Goal: Task Accomplishment & Management: Complete application form

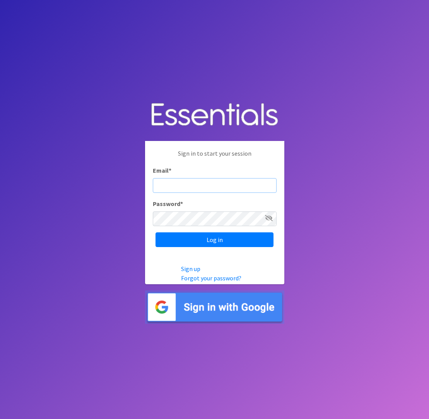
type input "[EMAIL_ADDRESS][DOMAIN_NAME]"
click at [214, 239] on input "Log in" at bounding box center [215, 239] width 118 height 15
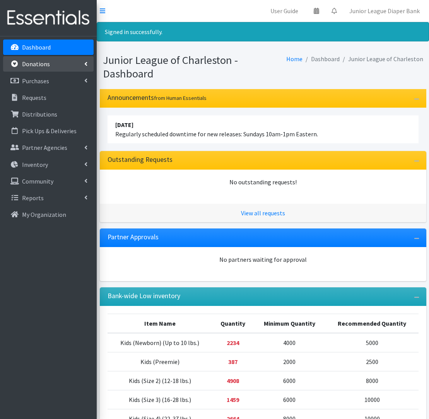
click at [48, 67] on p "Donations" at bounding box center [36, 64] width 28 height 8
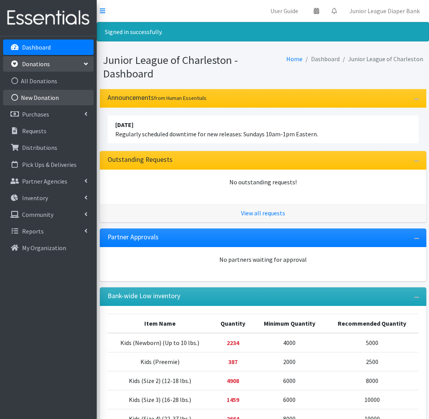
click at [53, 101] on link "New Donation" at bounding box center [48, 97] width 91 height 15
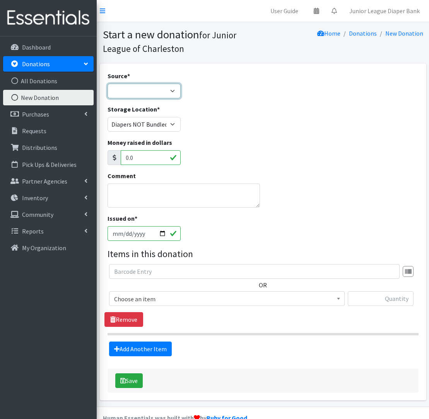
select select "Misc. Donation"
click at [137, 197] on textarea "Comment" at bounding box center [184, 195] width 153 height 24
type textarea "Lobby 9/17"
click at [158, 298] on span "Choose an item" at bounding box center [227, 298] width 226 height 11
select select "565"
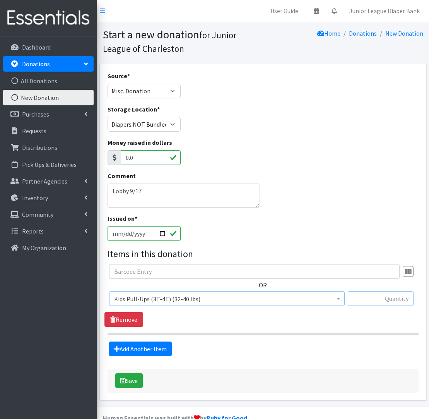
click at [367, 302] on input "text" at bounding box center [381, 298] width 66 height 15
type input "112"
click at [165, 354] on link "Add Another Item" at bounding box center [140, 348] width 63 height 15
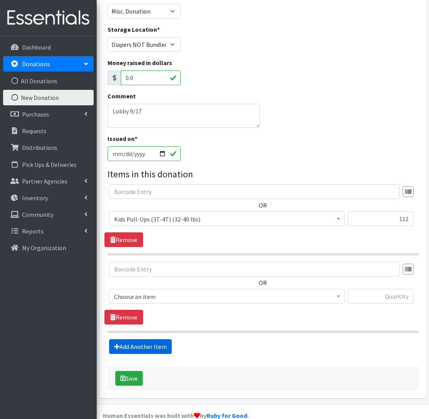
scroll to position [94, 0]
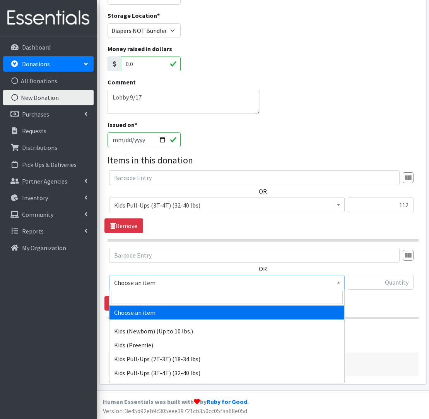
click at [173, 278] on span "Choose an item" at bounding box center [227, 282] width 226 height 11
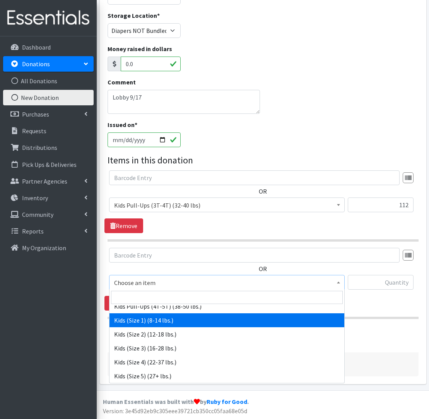
scroll to position [85, 0]
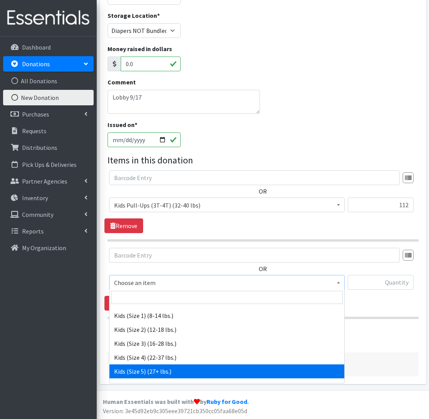
select select "558"
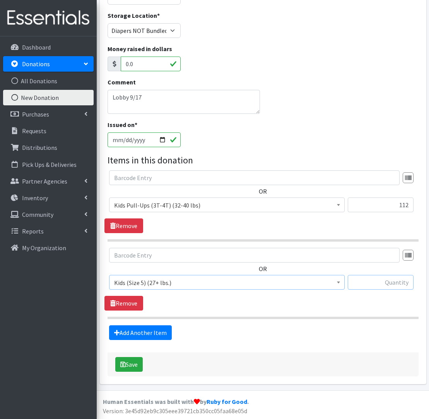
click at [366, 283] on input "text" at bounding box center [381, 282] width 66 height 15
type input "134"
click at [155, 335] on link "Add Another Item" at bounding box center [140, 332] width 63 height 15
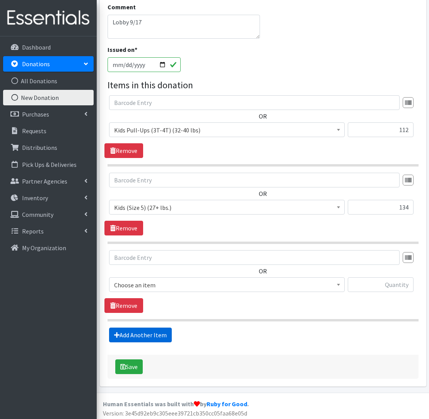
scroll to position [171, 0]
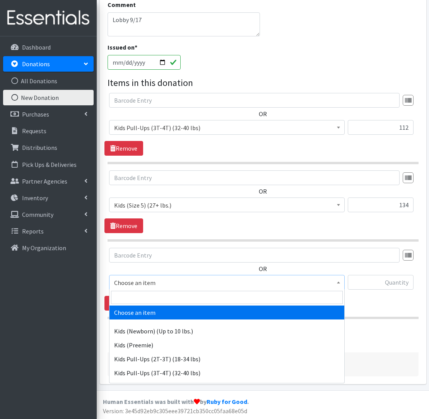
click at [167, 284] on span "Choose an item" at bounding box center [227, 282] width 226 height 11
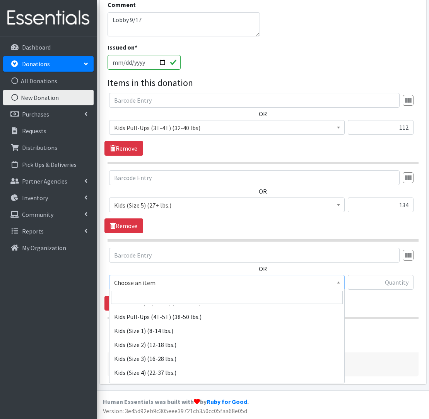
scroll to position [79, 0]
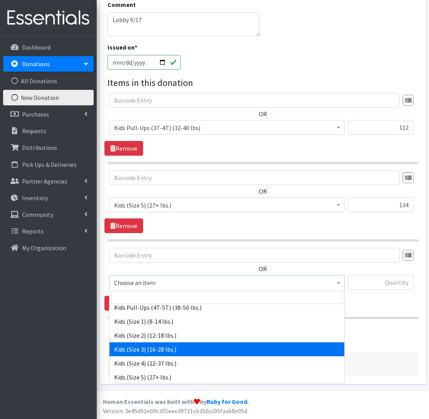
select select "576"
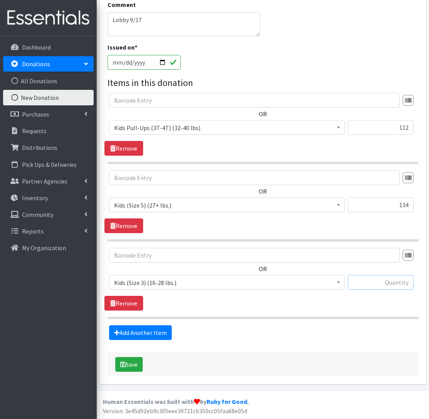
click at [379, 285] on input "text" at bounding box center [381, 282] width 66 height 15
type input "206"
click at [160, 331] on link "Add Another Item" at bounding box center [140, 332] width 63 height 15
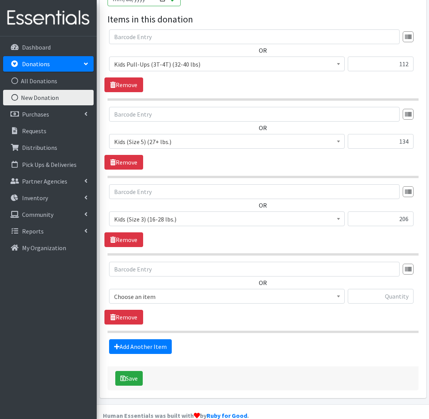
scroll to position [249, 0]
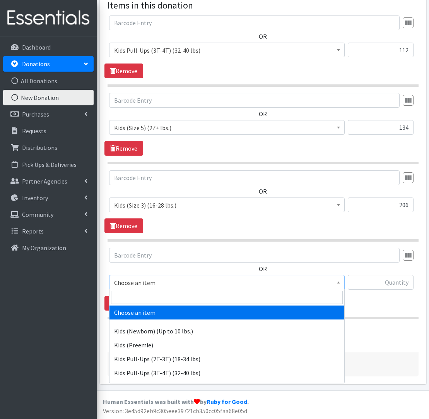
click at [142, 282] on span "Choose an item" at bounding box center [227, 282] width 226 height 11
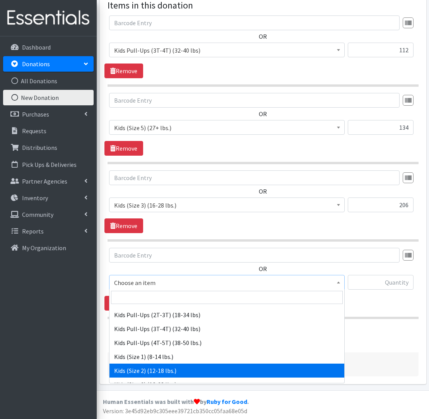
scroll to position [43, 0]
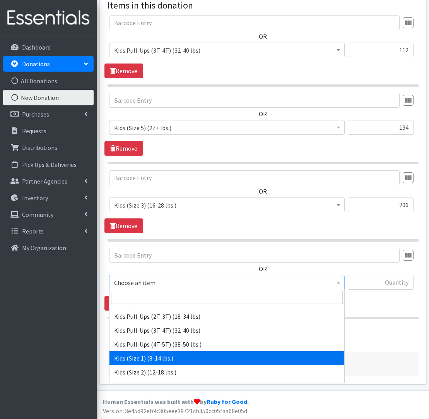
select select "573"
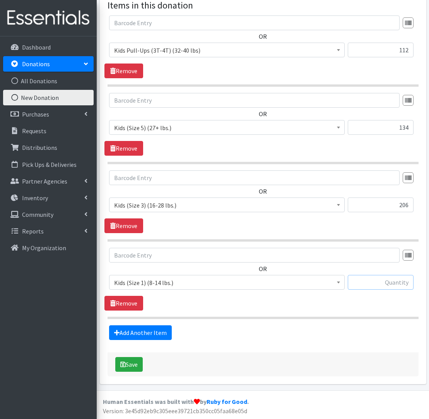
click at [397, 284] on input "text" at bounding box center [381, 282] width 66 height 15
type input "148"
click at [140, 330] on link "Add Another Item" at bounding box center [140, 332] width 63 height 15
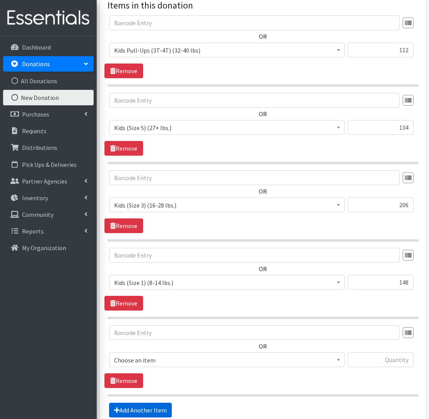
scroll to position [326, 0]
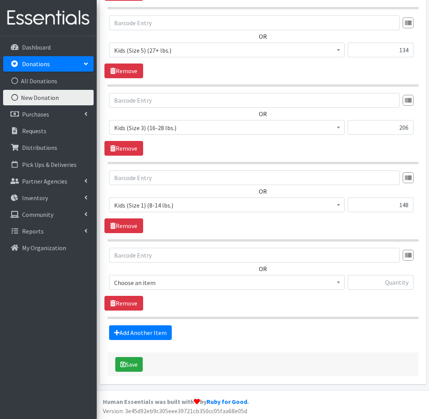
click at [179, 200] on span "Kids (Size 1) (8-14 lbs.)" at bounding box center [227, 205] width 226 height 11
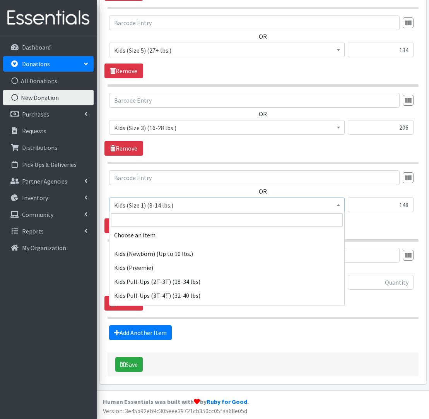
scroll to position [74, 0]
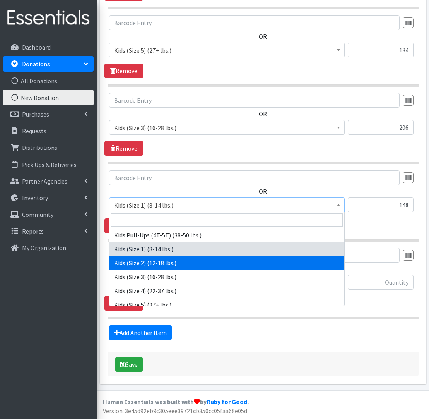
select select "574"
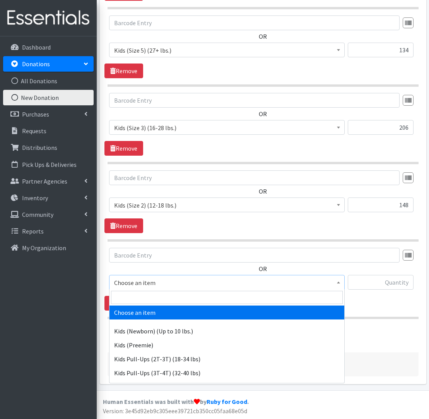
click at [183, 281] on span "Choose an item" at bounding box center [227, 282] width 226 height 11
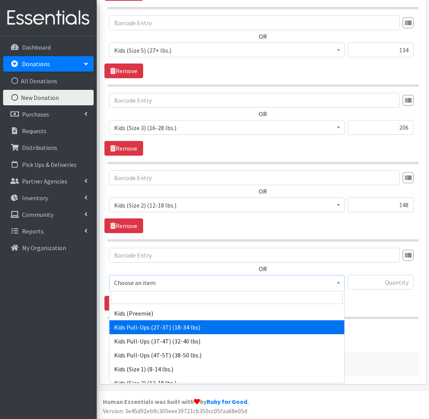
scroll to position [35, 0]
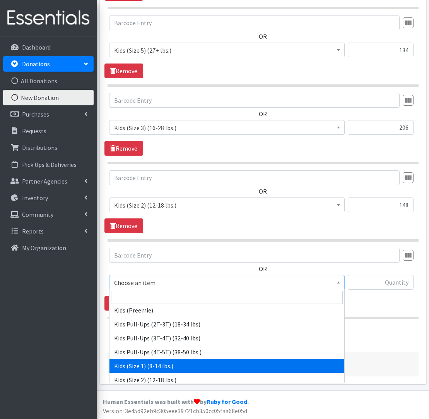
select select "573"
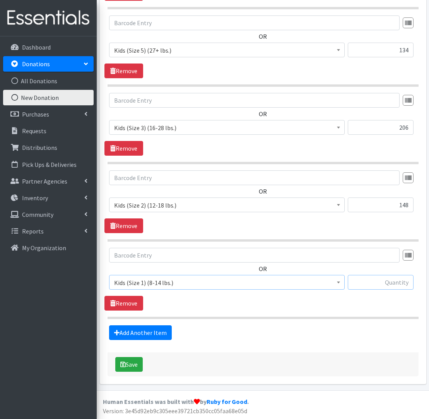
click at [379, 284] on input "text" at bounding box center [381, 282] width 66 height 15
type input "7"
click at [154, 331] on link "Add Another Item" at bounding box center [140, 332] width 63 height 15
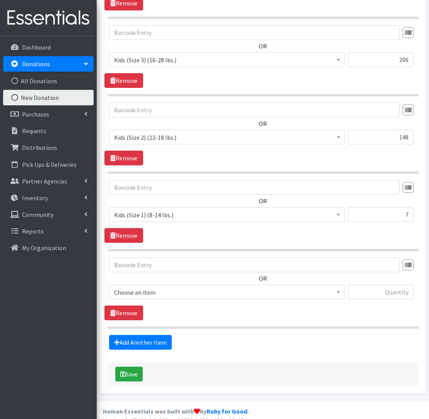
scroll to position [403, 0]
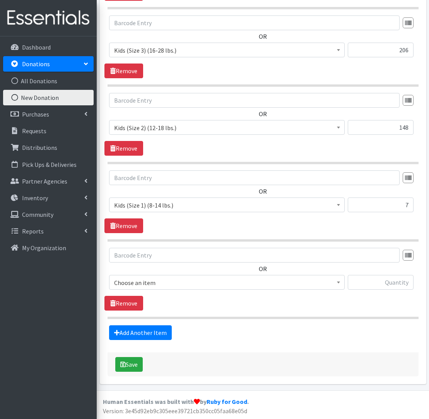
click at [150, 273] on div "OR Choose an item Kids (Newborn) (Up to 10 lbs.) Kids (Preemie) Kids Pull-Ups (…" at bounding box center [263, 272] width 317 height 48
click at [148, 282] on span "Choose an item" at bounding box center [227, 282] width 226 height 11
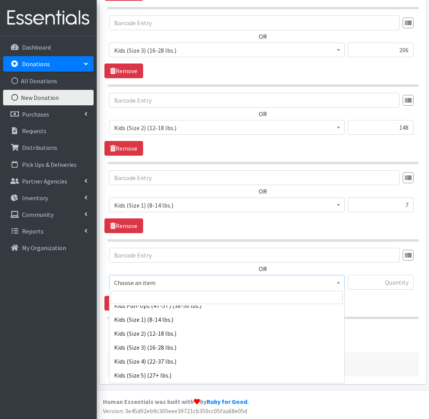
scroll to position [85, 0]
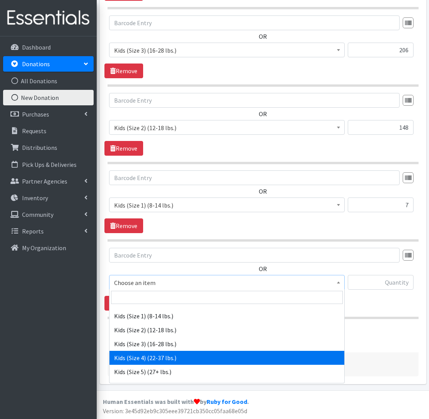
select select "557"
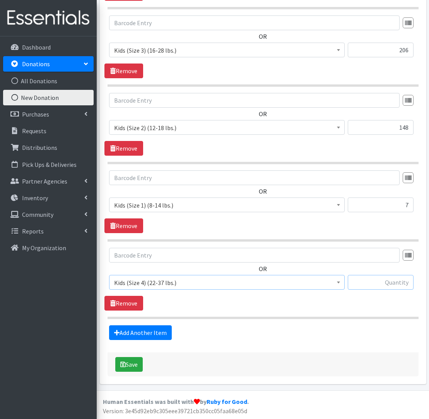
click at [400, 280] on input "text" at bounding box center [381, 282] width 66 height 15
type input "4"
click at [152, 327] on link "Add Another Item" at bounding box center [140, 332] width 63 height 15
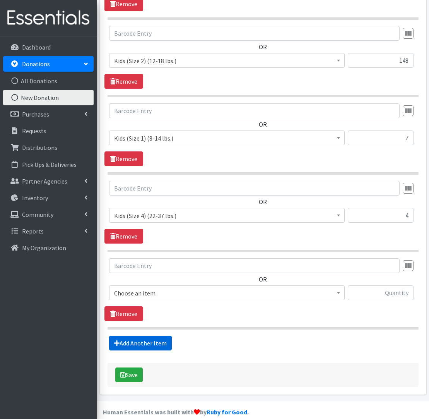
scroll to position [481, 0]
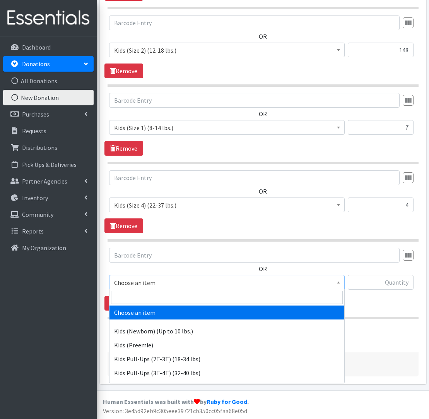
click at [160, 287] on span "Choose an item" at bounding box center [227, 282] width 236 height 15
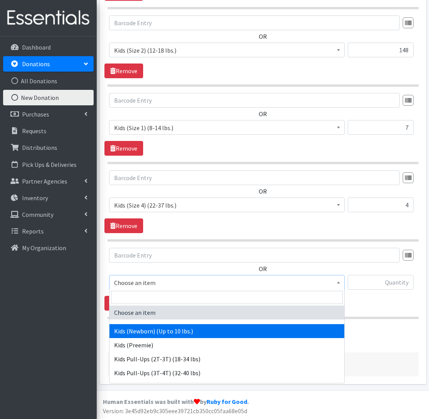
scroll to position [38, 0]
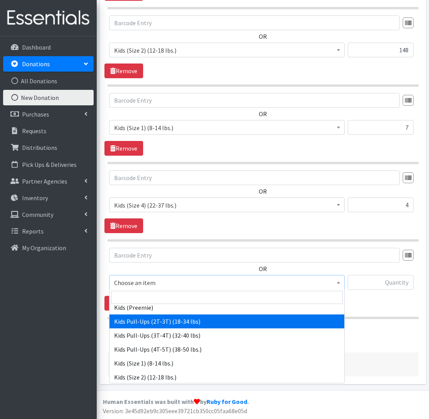
drag, startPoint x: 166, startPoint y: 321, endPoint x: 381, endPoint y: 306, distance: 215.7
select select "564"
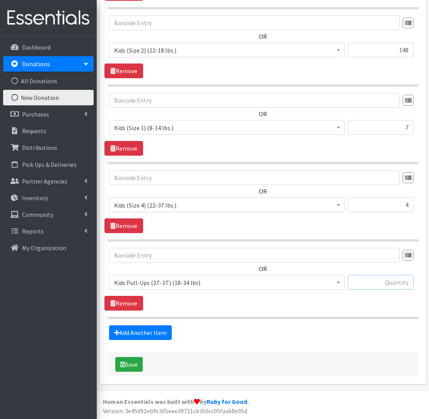
click at [377, 287] on input "text" at bounding box center [381, 282] width 66 height 15
type input "1"
click at [129, 364] on button "Save" at bounding box center [128, 364] width 27 height 15
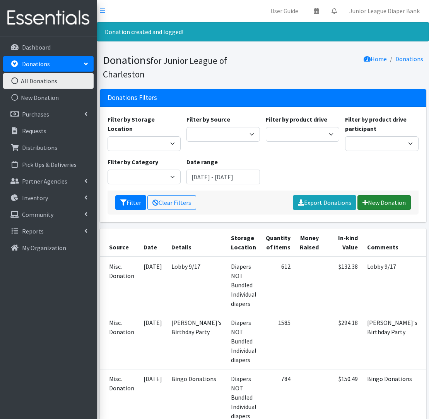
click at [385, 200] on link "New Donation" at bounding box center [384, 202] width 53 height 15
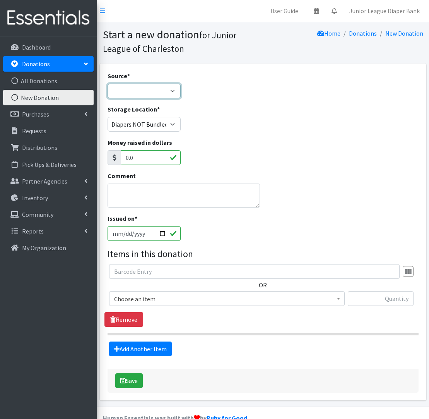
select select "Misc. Donation"
click at [149, 190] on textarea "Comment" at bounding box center [184, 195] width 153 height 24
type textarea "Wine Night"
click at [153, 297] on span "Choose an item" at bounding box center [227, 298] width 226 height 11
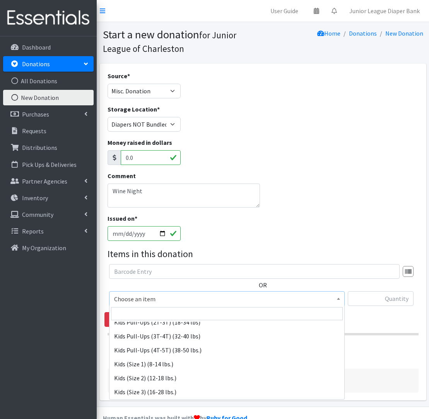
scroll to position [56, 0]
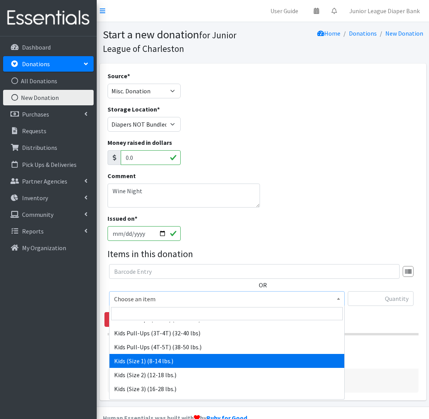
select select "573"
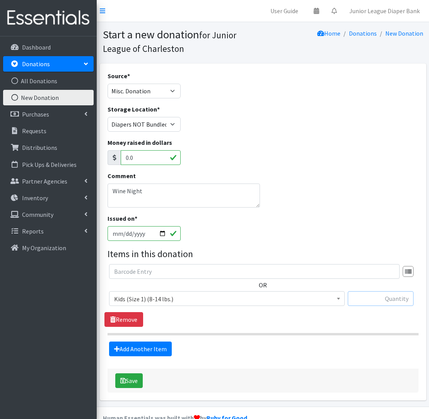
click at [375, 297] on input "text" at bounding box center [381, 298] width 66 height 15
type input "32"
click at [120, 350] on link "Add Another Item" at bounding box center [140, 348] width 63 height 15
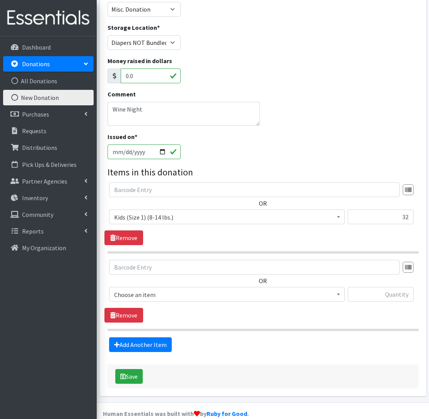
scroll to position [94, 0]
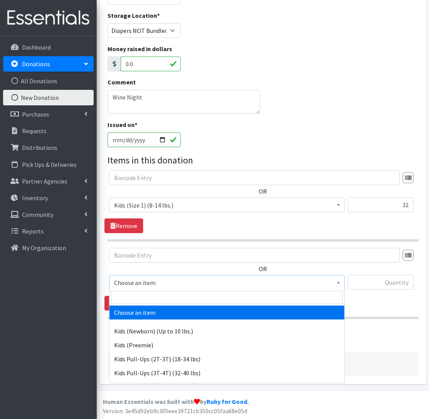
click at [139, 283] on span "Choose an item" at bounding box center [227, 282] width 226 height 11
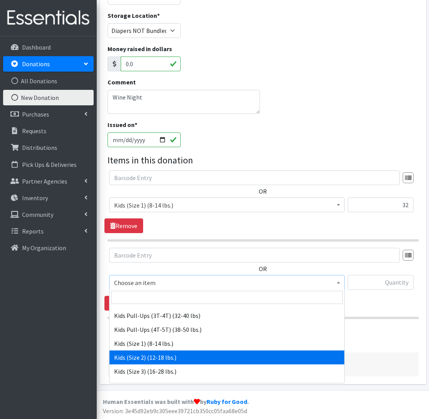
scroll to position [60, 0]
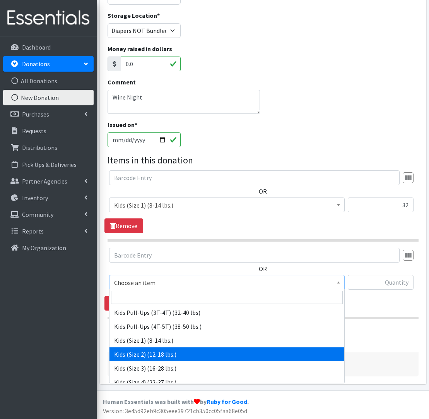
drag, startPoint x: 135, startPoint y: 349, endPoint x: 137, endPoint y: 345, distance: 4.2
select select "574"
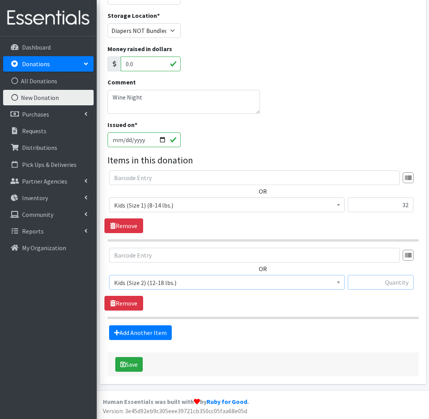
click at [370, 281] on input "text" at bounding box center [381, 282] width 66 height 15
type input "291"
click at [159, 327] on link "Add Another Item" at bounding box center [140, 332] width 63 height 15
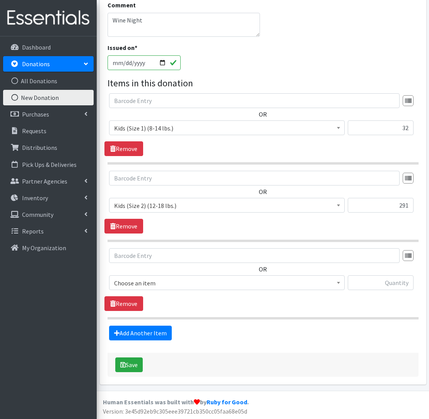
scroll to position [171, 0]
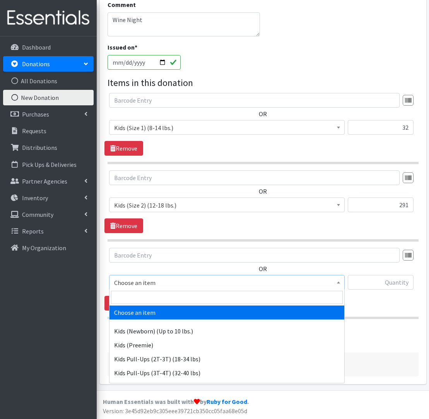
click at [155, 285] on span "Choose an item" at bounding box center [227, 282] width 226 height 11
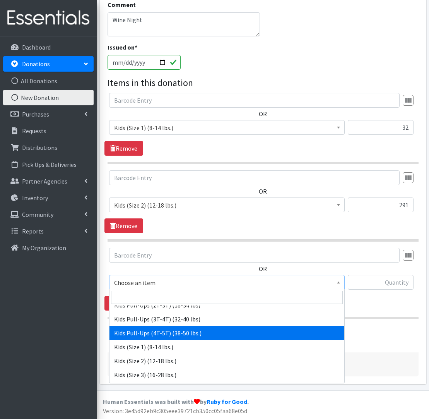
scroll to position [62, 0]
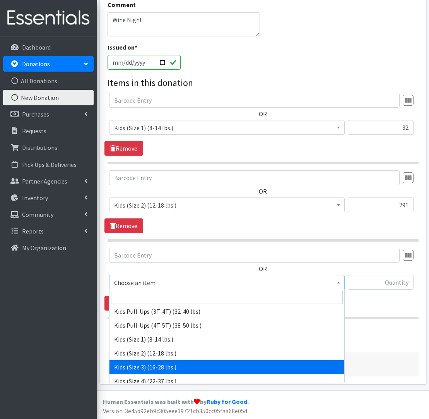
drag, startPoint x: 147, startPoint y: 368, endPoint x: 184, endPoint y: 329, distance: 53.7
select select "576"
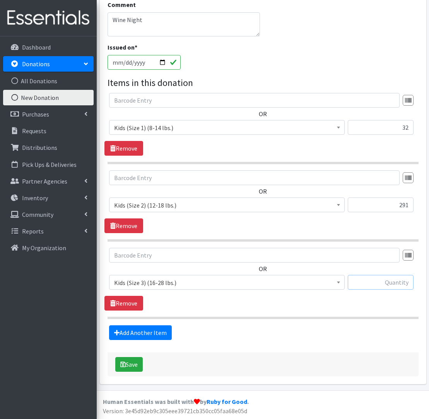
click at [374, 280] on input "text" at bounding box center [381, 282] width 66 height 15
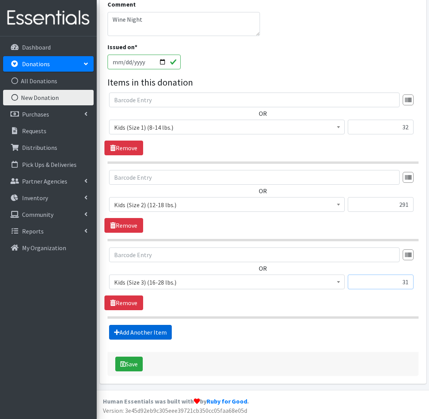
type input "31"
click at [147, 334] on link "Add Another Item" at bounding box center [140, 332] width 63 height 15
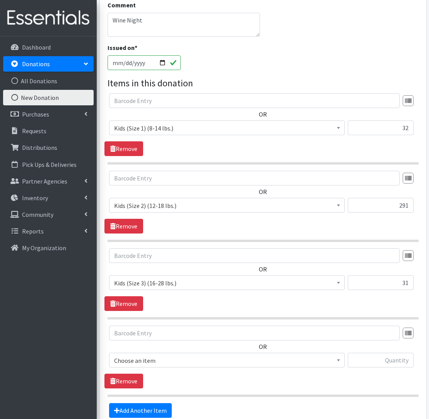
click at [155, 360] on span "Choose an item" at bounding box center [227, 360] width 226 height 11
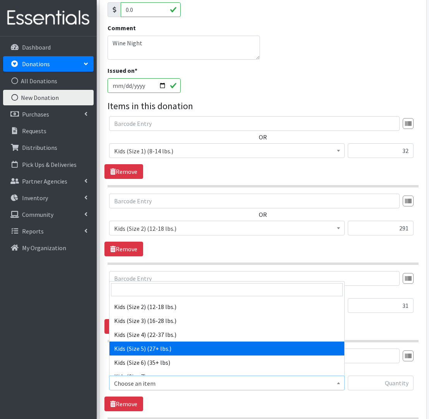
scroll to position [105, 0]
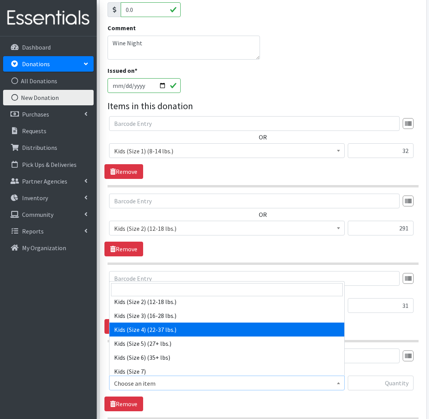
select select "557"
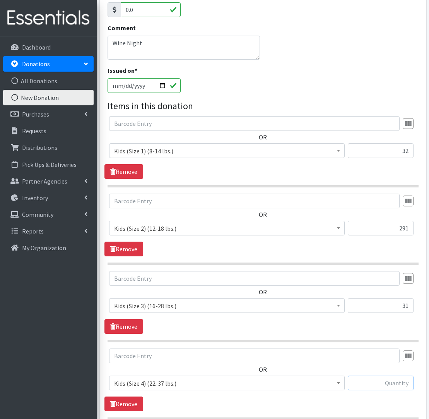
click at [388, 384] on input "text" at bounding box center [381, 382] width 66 height 15
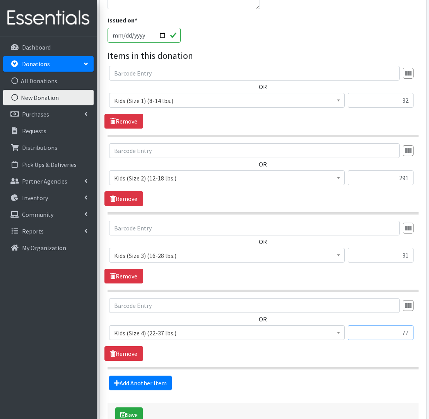
scroll to position [198, 1]
type input "77"
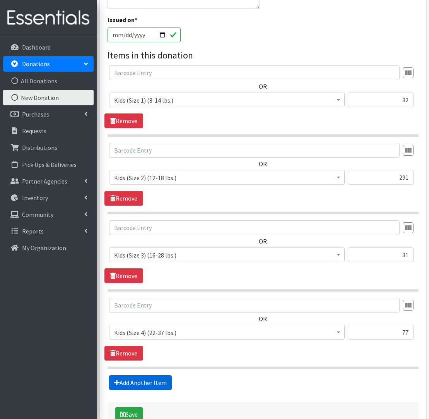
click at [129, 385] on link "Add Another Item" at bounding box center [140, 382] width 63 height 15
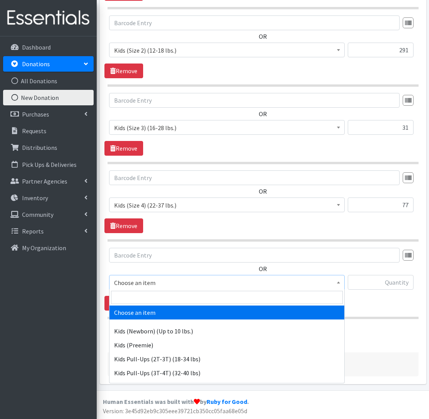
click at [125, 281] on span "Choose an item" at bounding box center [227, 282] width 226 height 11
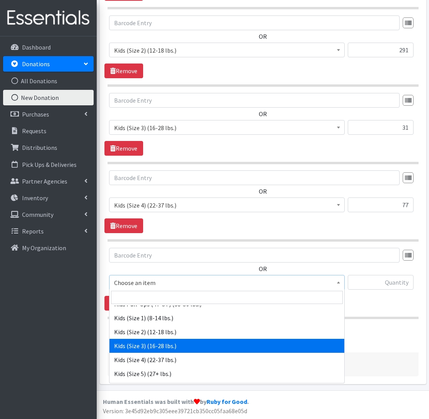
scroll to position [84, 0]
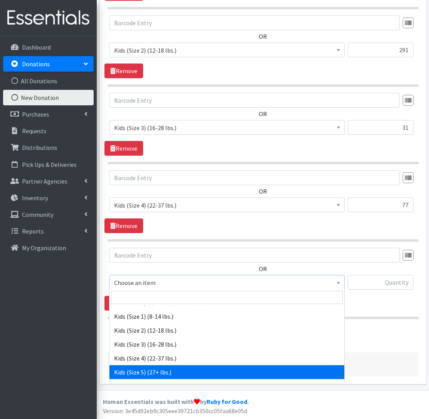
drag, startPoint x: 154, startPoint y: 370, endPoint x: 157, endPoint y: 367, distance: 5.2
select select "558"
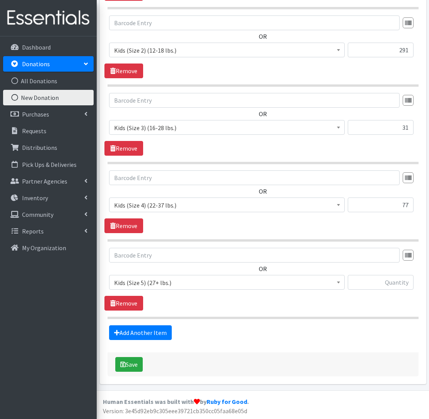
click at [382, 290] on div at bounding box center [381, 285] width 66 height 21
click at [392, 284] on input "text" at bounding box center [381, 282] width 66 height 15
type input "169"
click at [161, 334] on link "Add Another Item" at bounding box center [140, 332] width 63 height 15
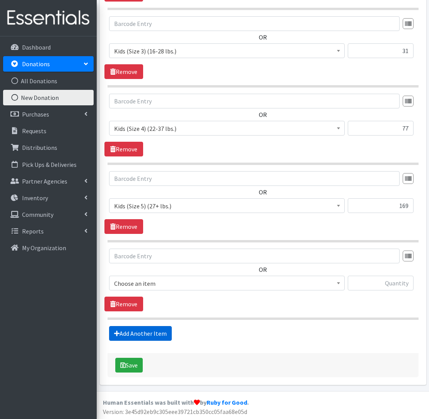
scroll to position [403, 0]
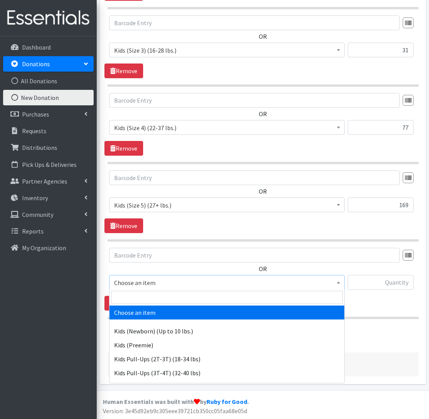
click at [174, 281] on span "Choose an item" at bounding box center [227, 282] width 226 height 11
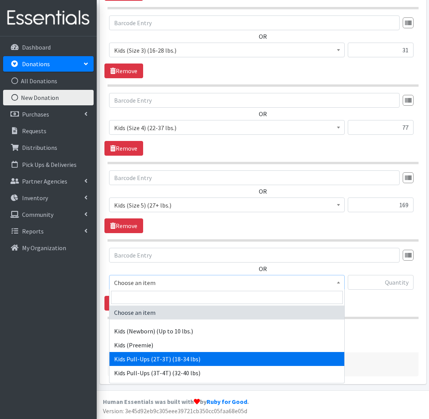
select select "564"
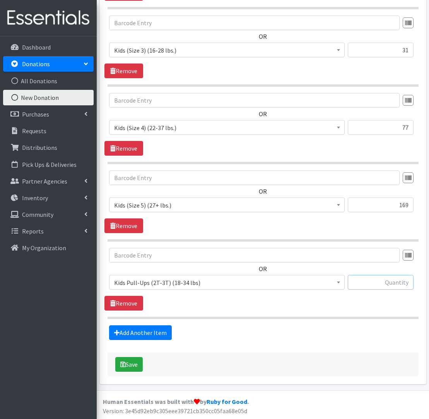
click at [387, 285] on input "text" at bounding box center [381, 282] width 66 height 15
type input "46"
click at [157, 338] on link "Add Another Item" at bounding box center [140, 332] width 63 height 15
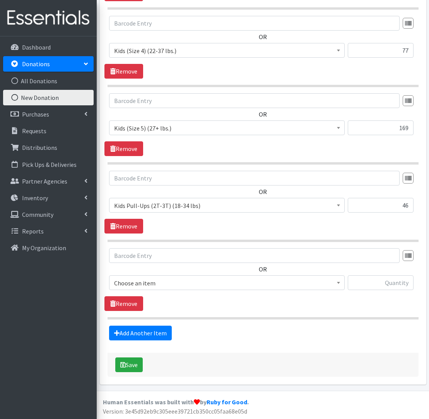
scroll to position [481, 0]
click at [170, 284] on span "Choose an item" at bounding box center [227, 282] width 226 height 11
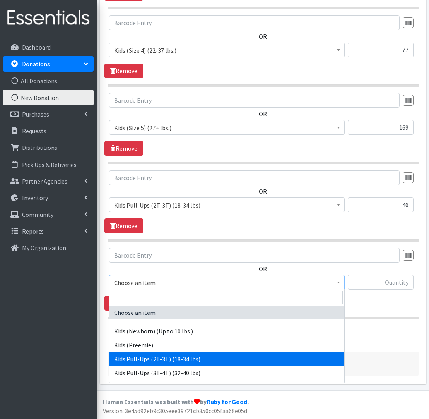
scroll to position [27, 0]
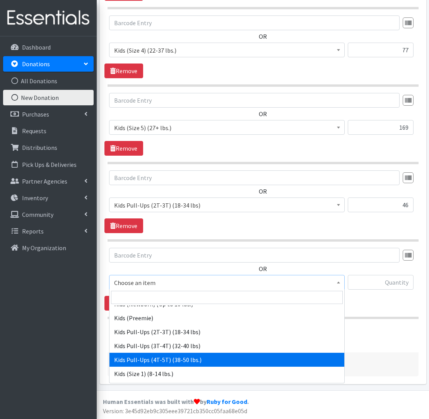
drag, startPoint x: 174, startPoint y: 356, endPoint x: 194, endPoint y: 348, distance: 21.6
select select "566"
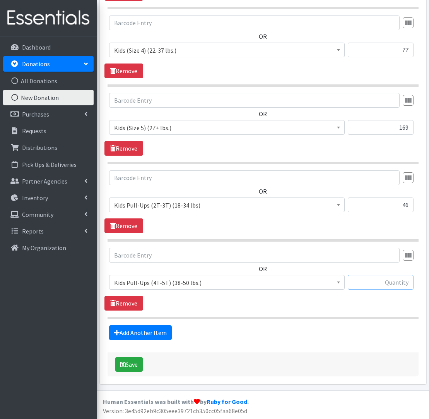
click at [373, 286] on input "text" at bounding box center [381, 282] width 66 height 15
type input "56"
click at [136, 368] on button "Save" at bounding box center [128, 364] width 27 height 15
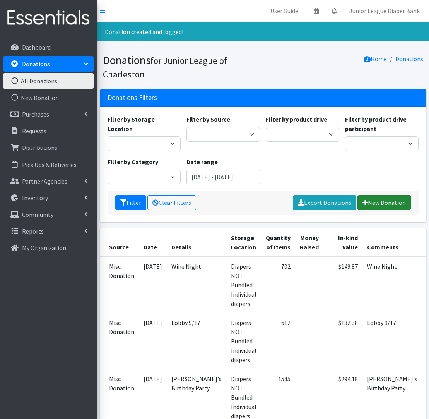
click at [376, 204] on link "New Donation" at bounding box center [384, 202] width 53 height 15
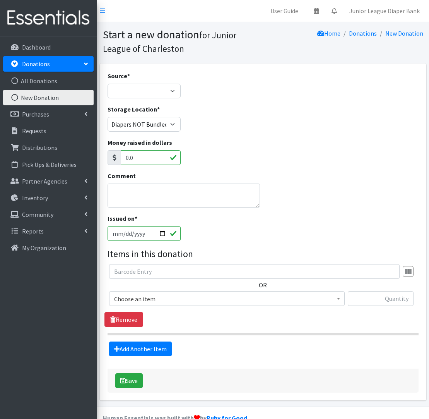
click at [272, 292] on span "Choose an item" at bounding box center [227, 298] width 236 height 15
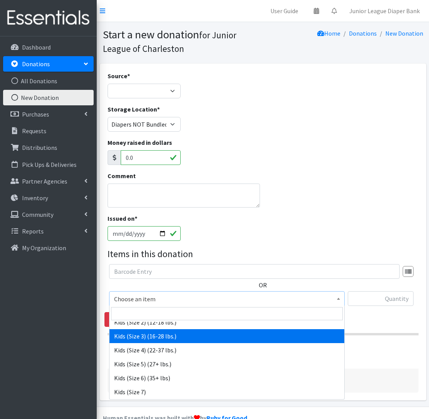
scroll to position [106, 0]
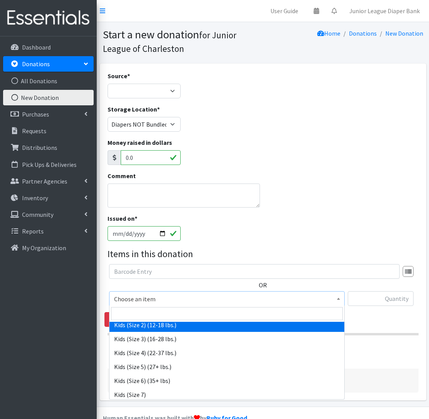
drag, startPoint x: 167, startPoint y: 326, endPoint x: 202, endPoint y: 326, distance: 35.6
select select "574"
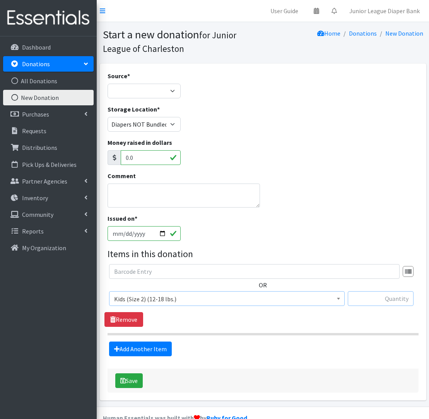
click at [387, 301] on input "text" at bounding box center [381, 298] width 66 height 15
type input "725"
click at [152, 352] on link "Add Another Item" at bounding box center [140, 348] width 63 height 15
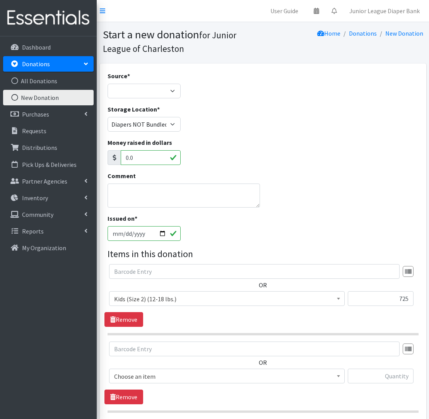
scroll to position [5, 0]
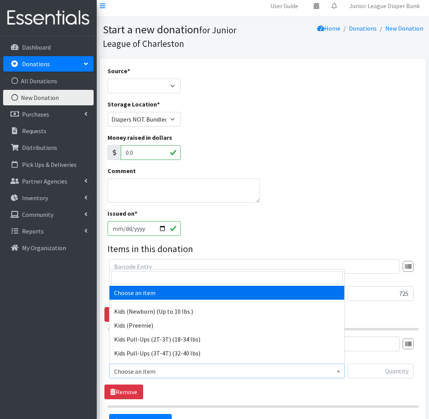
click at [189, 371] on span "Choose an item" at bounding box center [227, 371] width 226 height 11
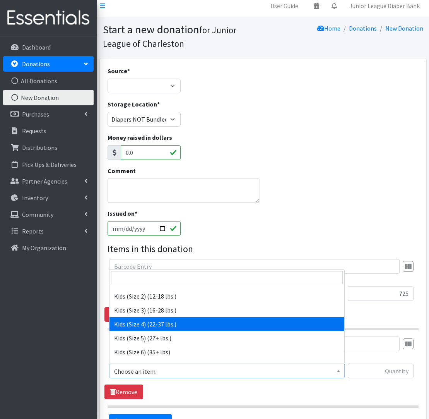
scroll to position [87, 0]
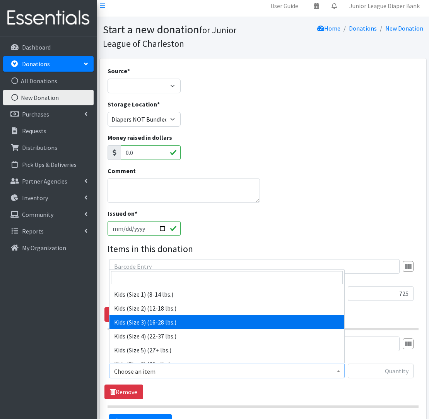
drag, startPoint x: 170, startPoint y: 324, endPoint x: 292, endPoint y: 330, distance: 122.1
select select "576"
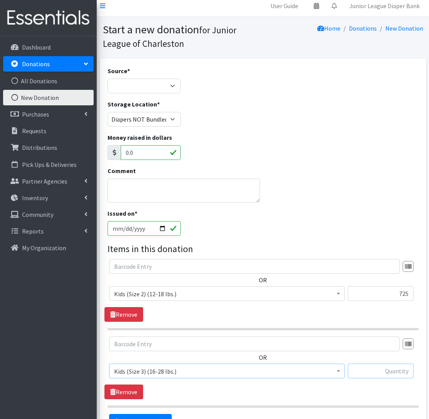
click at [393, 375] on input "text" at bounding box center [381, 370] width 66 height 15
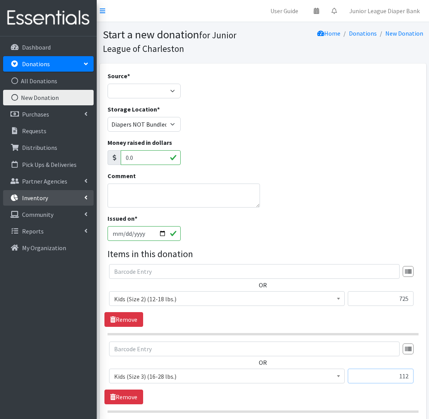
scroll to position [0, 0]
type input "112"
click at [54, 199] on link "Inventory" at bounding box center [48, 197] width 91 height 15
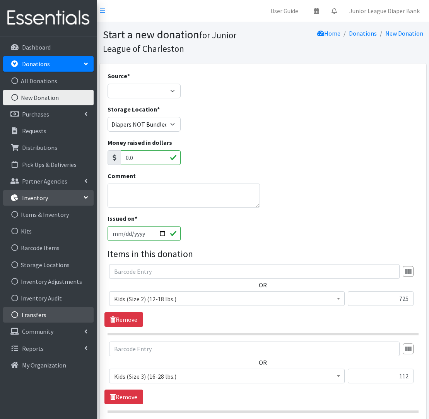
click at [48, 320] on link "Transfers" at bounding box center [48, 314] width 91 height 15
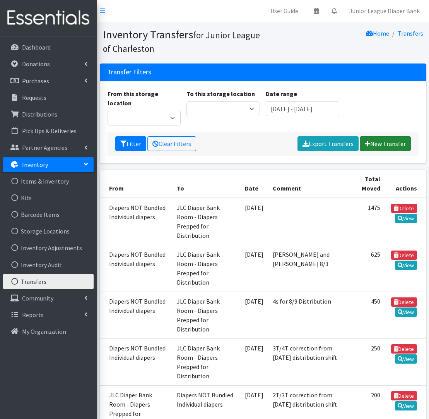
click at [403, 136] on link "New Transfer" at bounding box center [385, 143] width 51 height 15
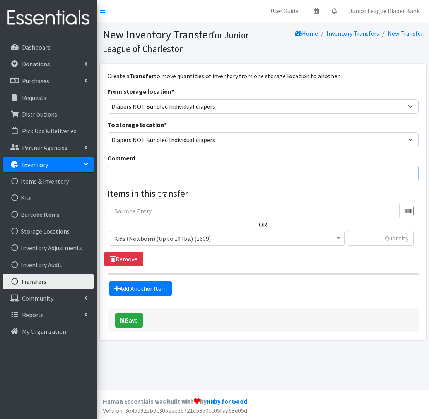
click at [156, 168] on input "Comment" at bounding box center [263, 173] width 311 height 15
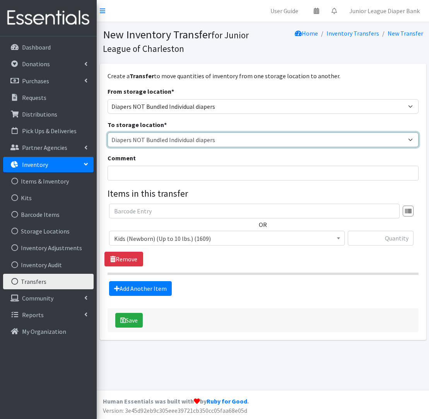
select select "35"
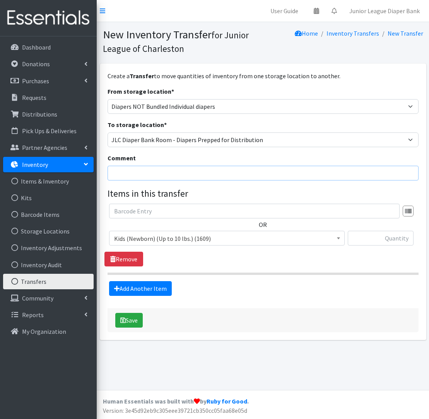
click at [153, 173] on input "Comment" at bounding box center [263, 173] width 311 height 15
drag, startPoint x: 146, startPoint y: 173, endPoint x: 39, endPoint y: 171, distance: 107.6
click at [39, 171] on div "User Guide 0 Pick-ups remaining this week View Calendar 0 Requests 0 Partner Ag…" at bounding box center [214, 209] width 429 height 419
type input "Bundling 9/17"
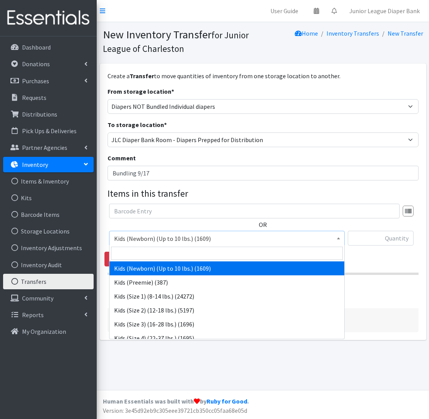
click at [136, 238] on span "Kids (Newborn) (Up to 10 lbs.) (1609)" at bounding box center [227, 238] width 226 height 11
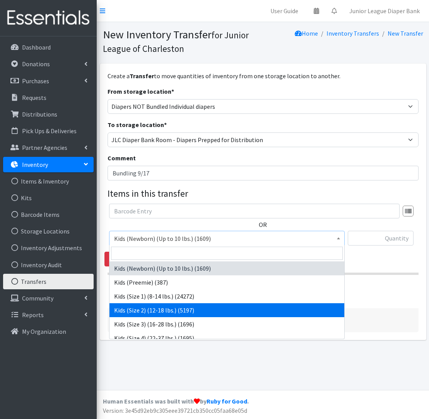
select select "574"
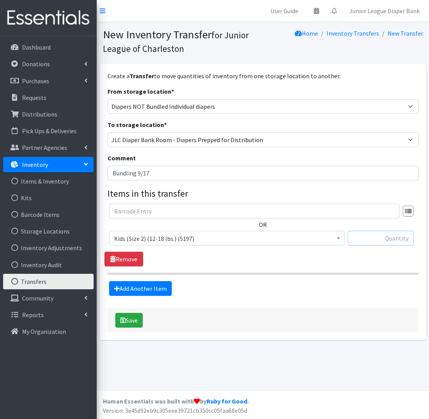
click at [371, 234] on input "text" at bounding box center [381, 238] width 66 height 15
type input "725"
click at [126, 287] on link "Add Another Item" at bounding box center [140, 288] width 63 height 15
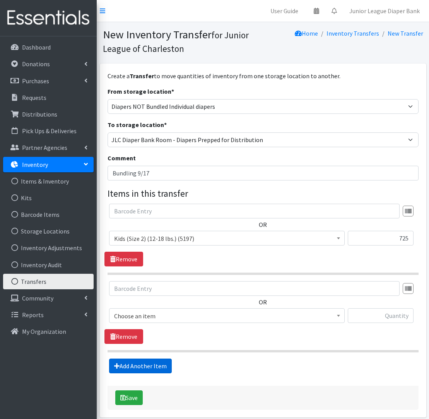
scroll to position [33, 0]
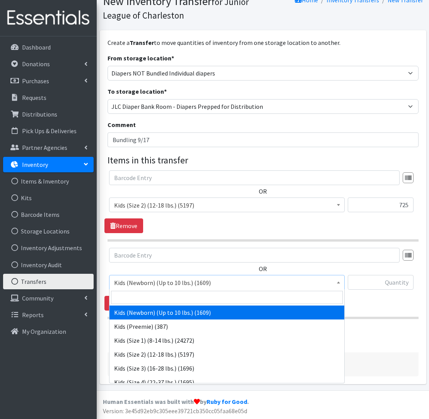
click at [149, 281] on span "Kids (Newborn) (Up to 10 lbs.) (1609)" at bounding box center [227, 282] width 226 height 11
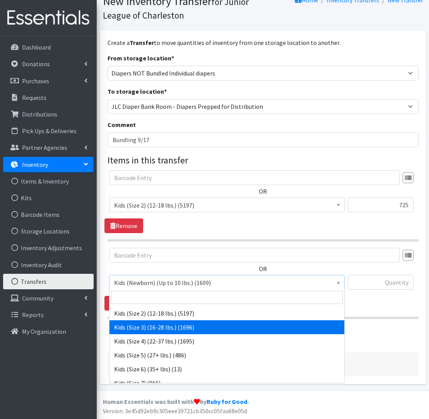
scroll to position [0, 0]
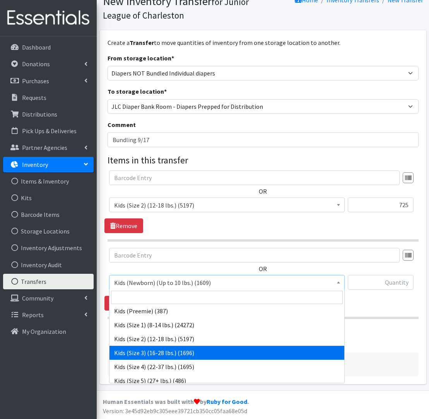
select select "576"
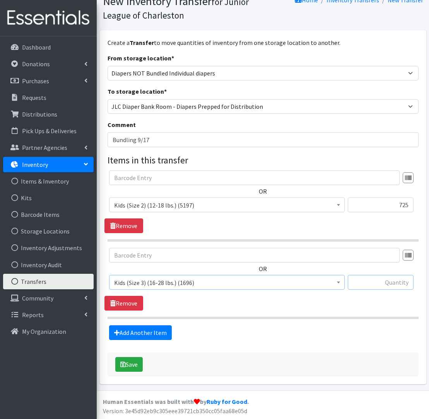
click at [376, 279] on input "text" at bounding box center [381, 282] width 66 height 15
type input "1,225"
click at [151, 335] on link "Add Another Item" at bounding box center [140, 332] width 63 height 15
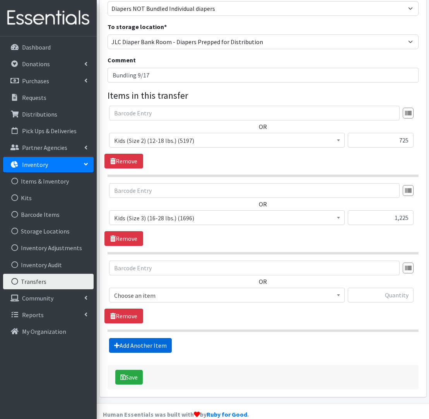
scroll to position [111, 0]
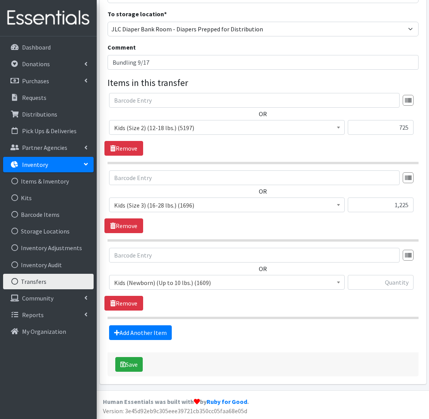
click at [170, 281] on span "Kids (Newborn) (Up to 10 lbs.) (1609)" at bounding box center [227, 282] width 226 height 11
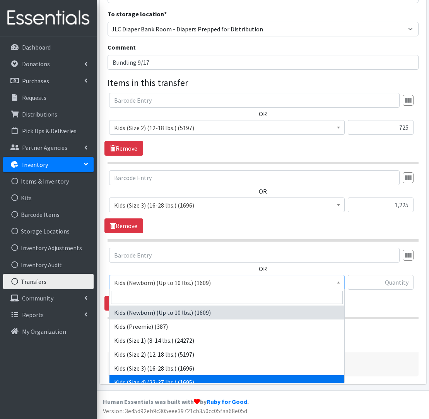
select select "557"
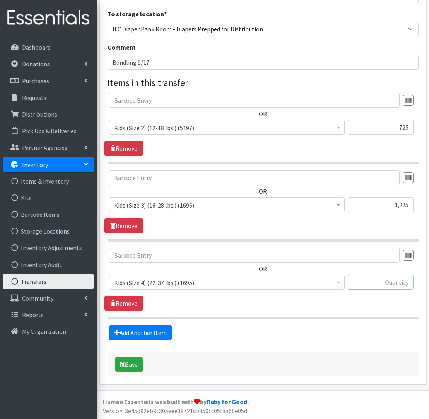
click at [383, 277] on input "text" at bounding box center [381, 282] width 66 height 15
type input "475"
click at [161, 327] on link "Add Another Item" at bounding box center [140, 332] width 63 height 15
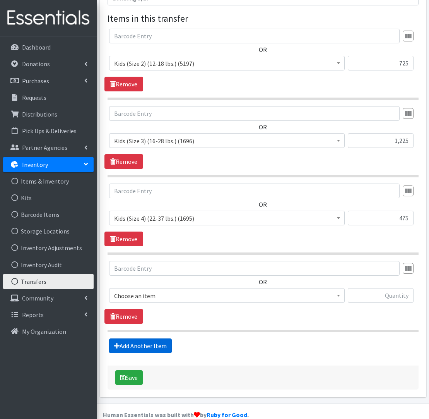
scroll to position [188, 0]
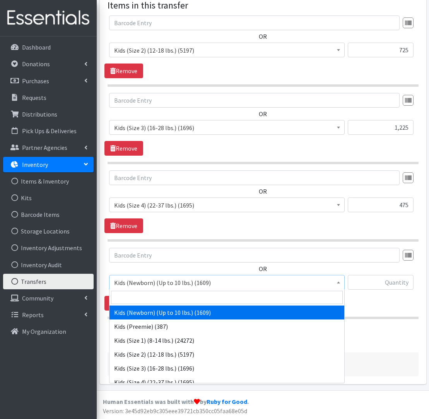
click at [191, 285] on span "Kids (Newborn) (Up to 10 lbs.) (1609)" at bounding box center [227, 282] width 226 height 11
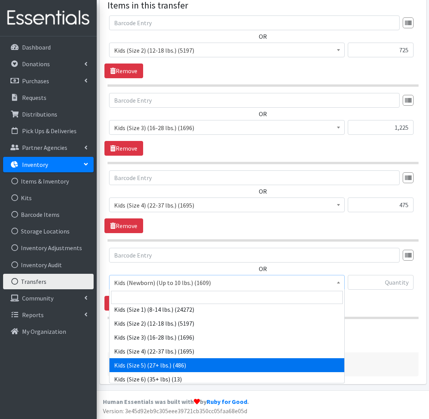
scroll to position [188, 0]
select select "558"
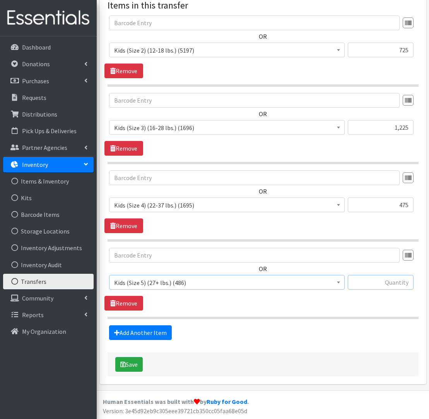
click at [398, 284] on input "text" at bounding box center [381, 282] width 66 height 15
type input "980"
click at [158, 335] on link "Add Another Item" at bounding box center [140, 332] width 63 height 15
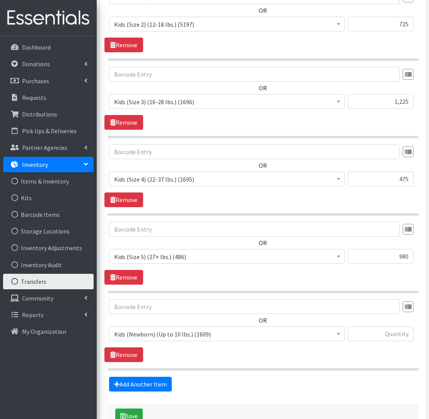
scroll to position [215, 0]
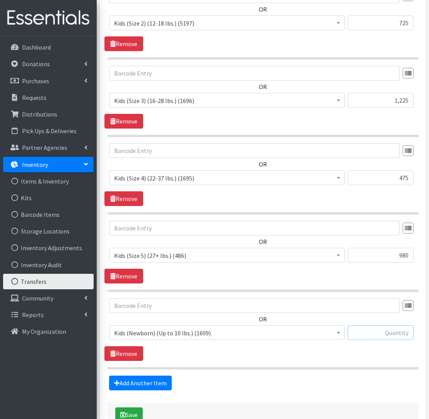
click at [370, 329] on input "text" at bounding box center [381, 332] width 66 height 15
type input "325"
click at [158, 382] on link "Add Another Item" at bounding box center [140, 382] width 63 height 15
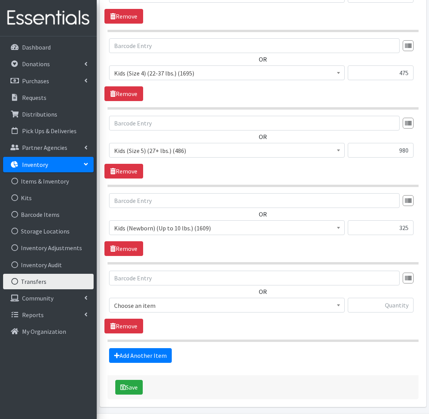
scroll to position [343, 0]
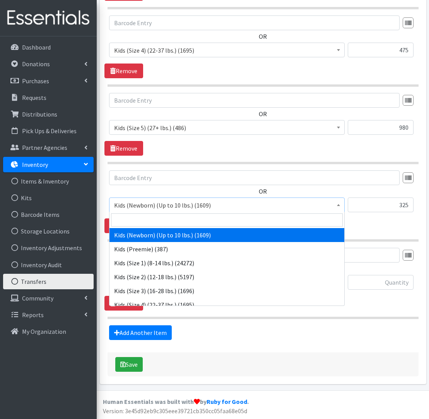
click at [179, 204] on span "Kids (Newborn) (Up to 10 lbs.) (1609)" at bounding box center [227, 205] width 226 height 11
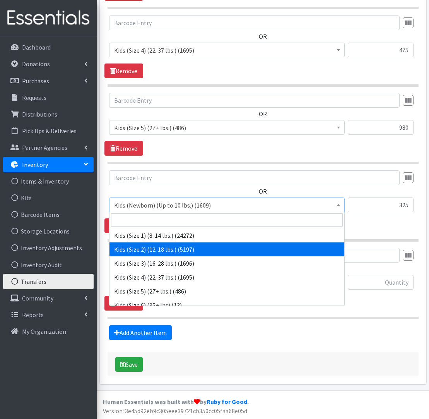
scroll to position [33, 0]
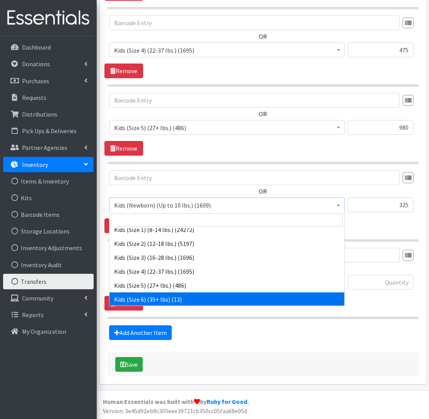
select select "560"
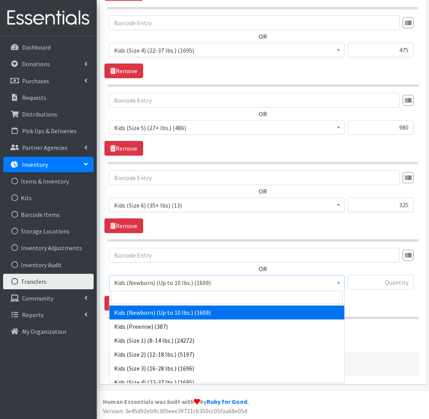
click at [165, 283] on span "Kids (Newborn) (Up to 10 lbs.) (1609)" at bounding box center [227, 282] width 226 height 11
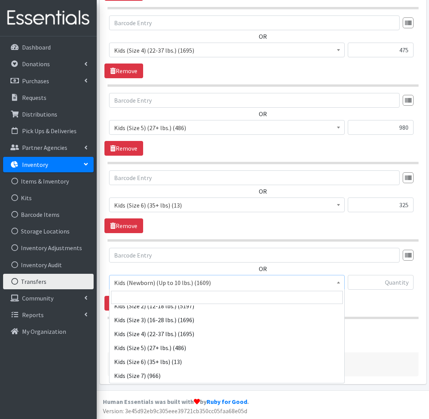
scroll to position [51, 0]
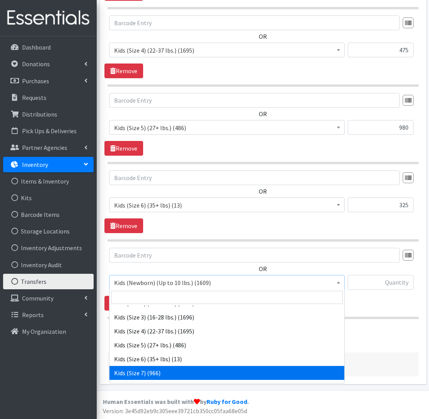
select select "1752"
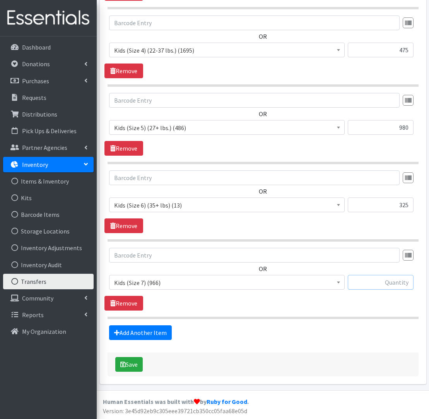
click at [380, 283] on input "text" at bounding box center [381, 282] width 66 height 15
type input "50"
click at [141, 332] on link "Add Another Item" at bounding box center [140, 332] width 63 height 15
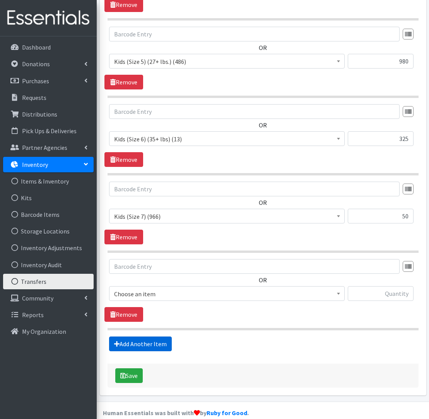
scroll to position [420, 0]
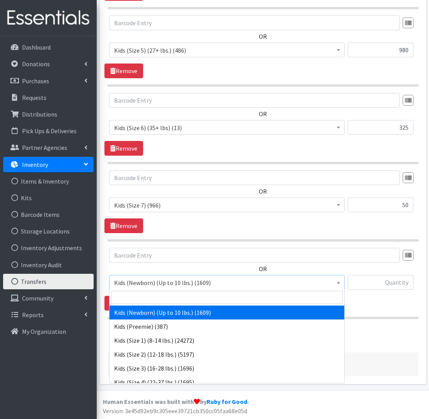
click at [140, 288] on span "Kids (Newborn) (Up to 10 lbs.) (1609)" at bounding box center [227, 282] width 236 height 15
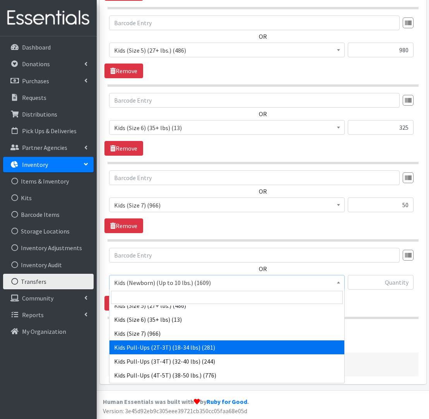
scroll to position [418, 0]
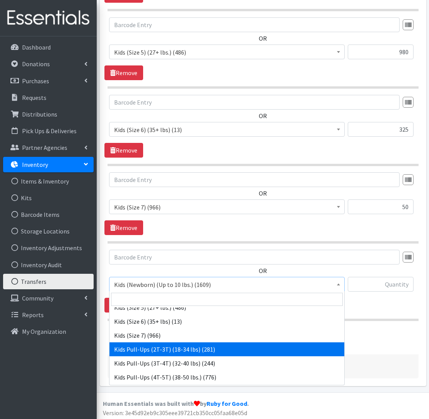
select select "564"
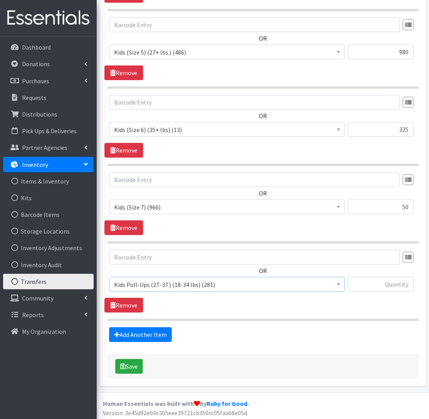
scroll to position [418, 0]
click at [397, 282] on input "text" at bounding box center [381, 284] width 66 height 15
type input "75"
click at [143, 332] on link "Add Another Item" at bounding box center [140, 334] width 63 height 15
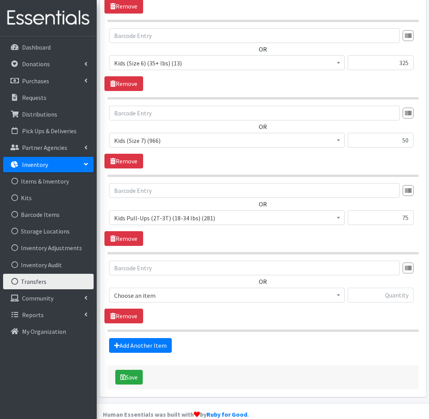
scroll to position [498, 0]
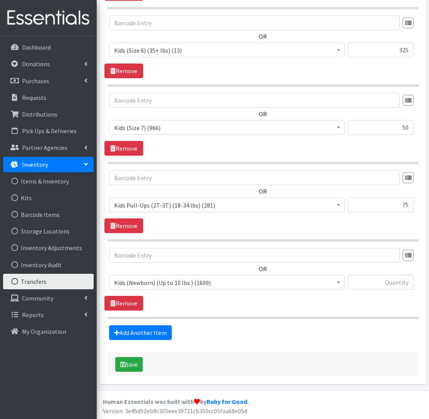
click at [166, 283] on span "Kids (Newborn) (Up to 10 lbs.) (1609)" at bounding box center [227, 282] width 226 height 11
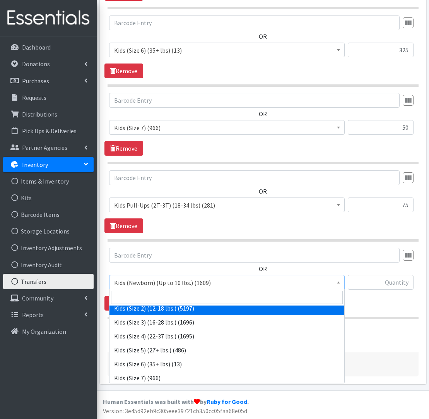
scroll to position [105, 0]
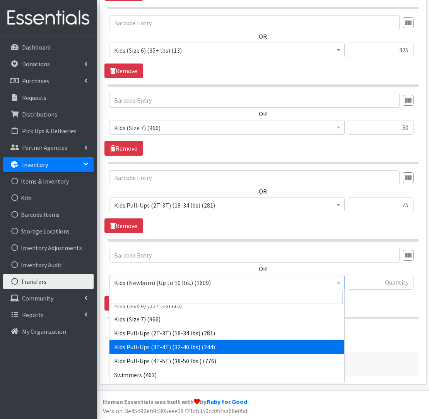
select select "565"
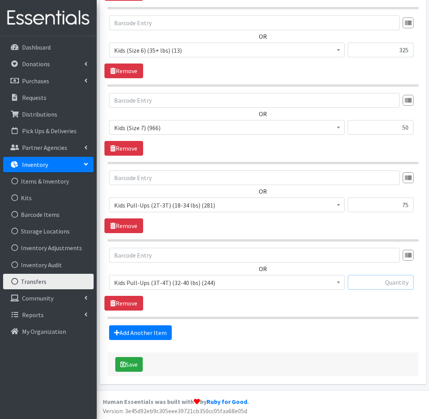
click at [391, 282] on input "text" at bounding box center [381, 282] width 66 height 15
type input "100"
click at [130, 334] on link "Add Another Item" at bounding box center [140, 332] width 63 height 15
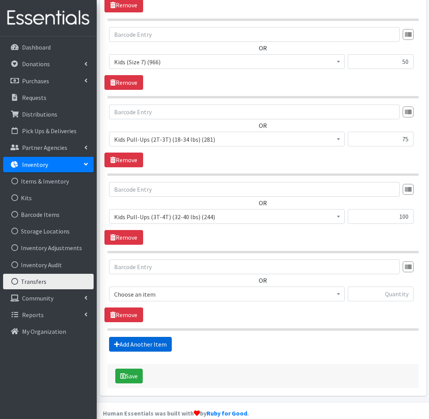
scroll to position [575, 0]
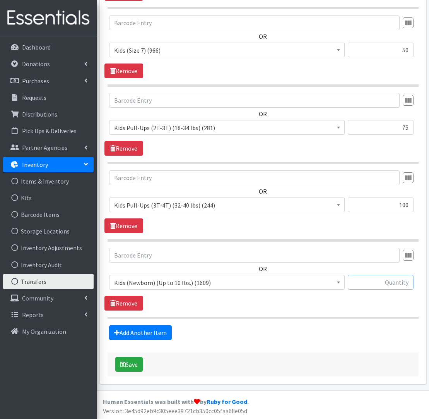
click at [388, 281] on input "text" at bounding box center [381, 282] width 66 height 15
type input "150"
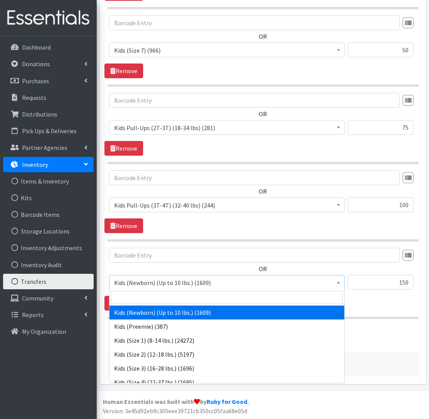
click at [211, 281] on span "Kids (Newborn) (Up to 10 lbs.) (1609)" at bounding box center [227, 282] width 226 height 11
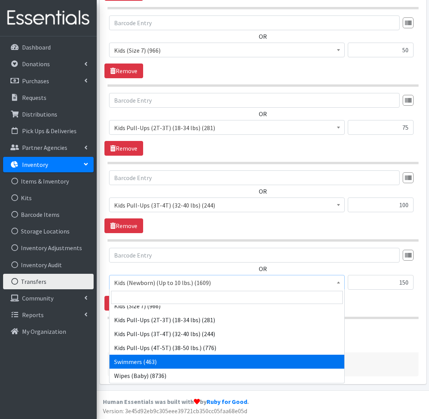
scroll to position [119, 0]
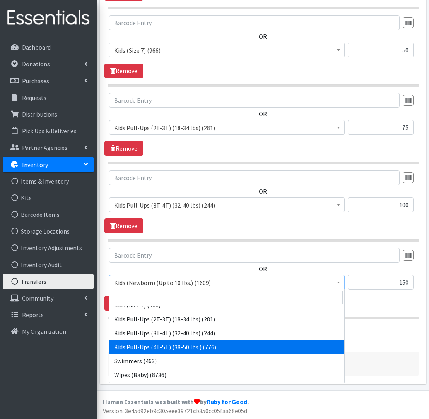
select select "566"
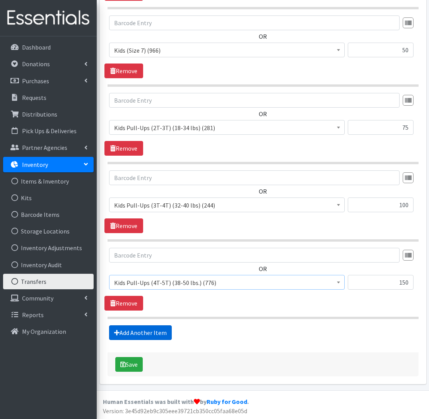
scroll to position [575, 0]
click at [147, 332] on link "Add Another Item" at bounding box center [140, 332] width 63 height 15
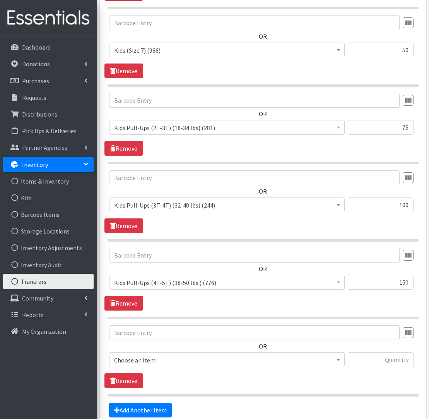
scroll to position [572, 0]
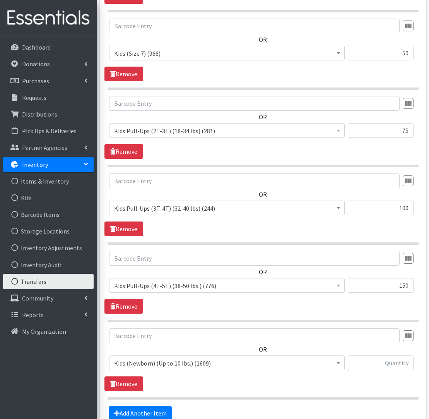
click at [167, 360] on span "Kids (Newborn) (Up to 10 lbs.) (1609)" at bounding box center [227, 363] width 226 height 11
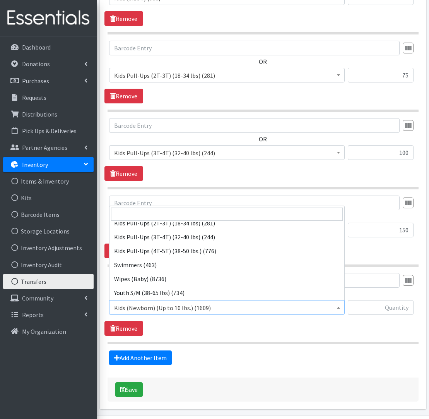
scroll to position [132, 0]
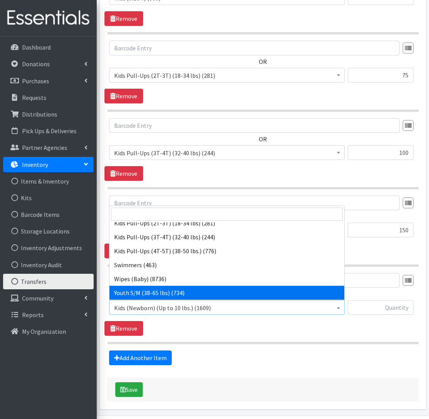
select select "553"
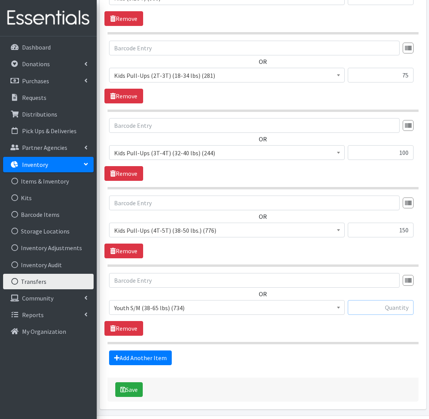
click at [365, 307] on input "text" at bounding box center [381, 307] width 66 height 15
type input "50"
click at [144, 357] on link "Add Another Item" at bounding box center [140, 357] width 63 height 15
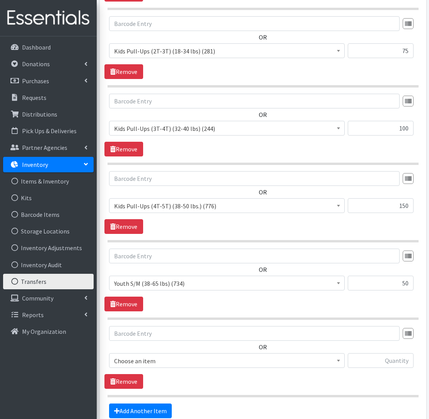
scroll to position [649, 0]
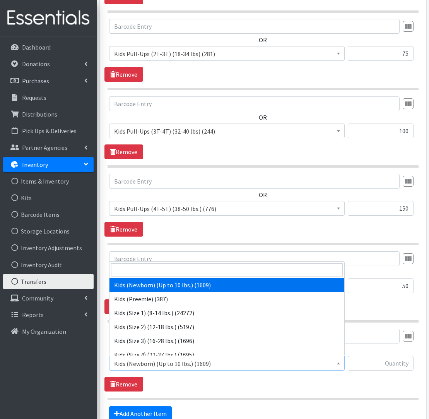
click at [143, 364] on span "Kids (Newborn) (Up to 10 lbs.) (1609)" at bounding box center [227, 363] width 226 height 11
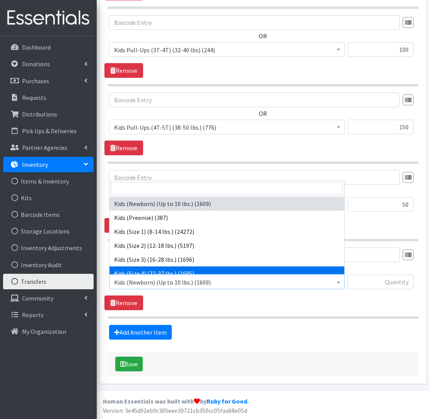
scroll to position [730, 0]
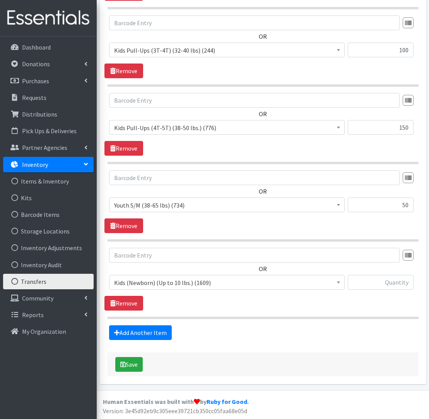
click at [186, 315] on section "OR Kids (Newborn) (Up to 10 lbs.) (1609) Kids (Preemie) (387) Kids (Size 1) (8-…" at bounding box center [263, 283] width 311 height 71
click at [139, 305] on link "Remove" at bounding box center [124, 303] width 39 height 15
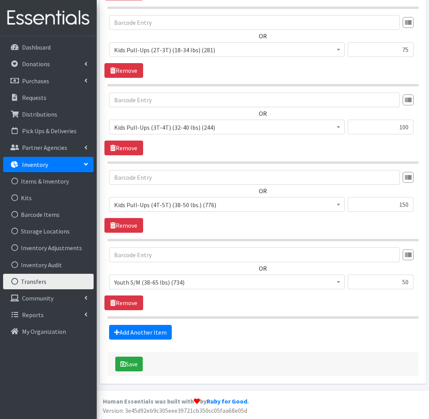
scroll to position [653, 0]
click at [132, 366] on button "Save" at bounding box center [128, 364] width 27 height 15
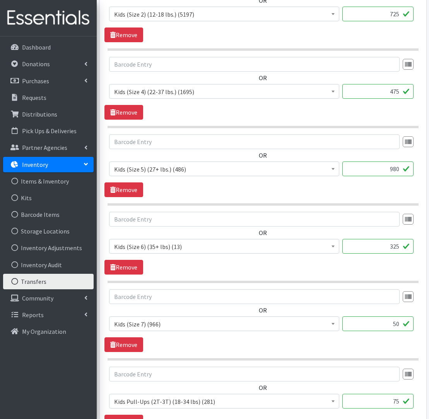
scroll to position [257, 0]
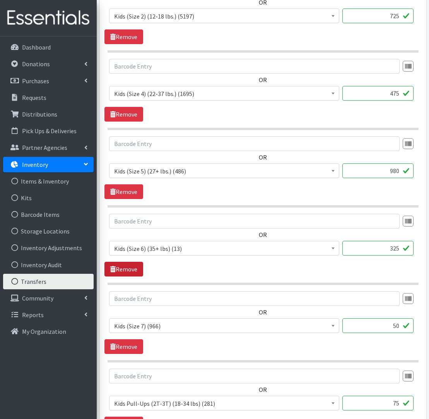
click at [112, 267] on icon at bounding box center [112, 269] width 5 height 6
click at [139, 268] on link "Remove" at bounding box center [124, 269] width 39 height 15
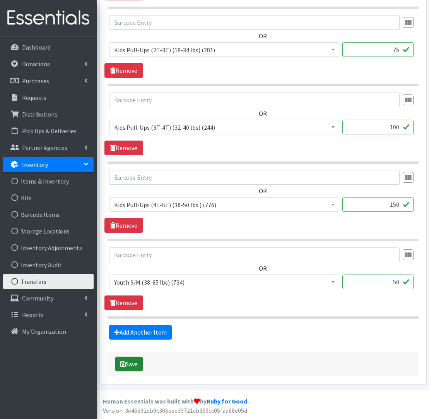
scroll to position [532, 0]
click at [141, 363] on button "Save" at bounding box center [128, 364] width 27 height 15
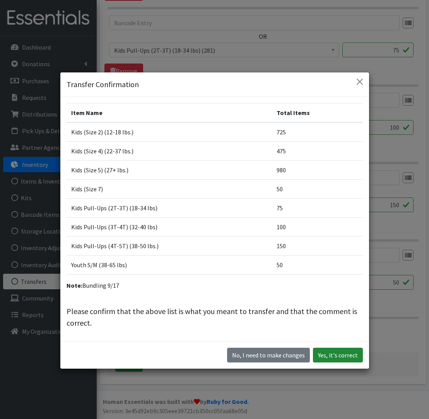
click at [342, 358] on button "Yes, it's correct" at bounding box center [338, 355] width 50 height 15
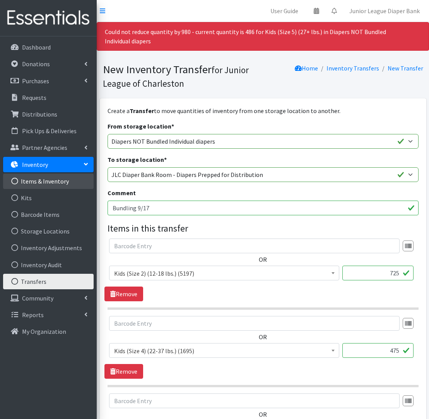
click at [35, 183] on link "Items & Inventory" at bounding box center [48, 180] width 91 height 15
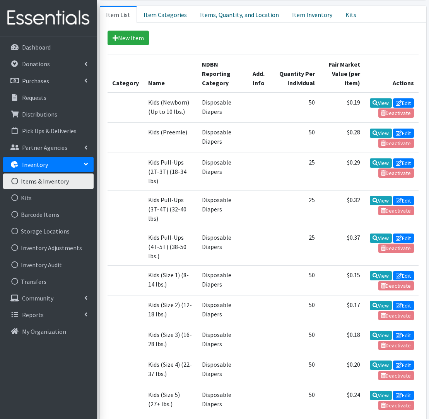
scroll to position [192, 0]
click at [298, 15] on link "Item Inventory" at bounding box center [312, 14] width 53 height 17
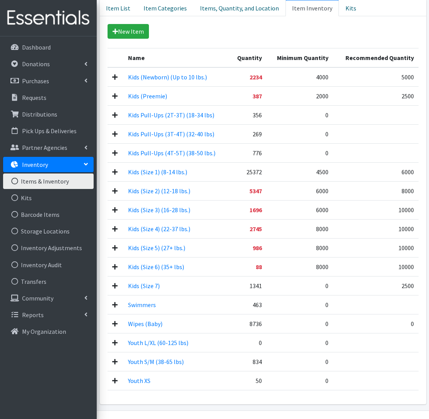
scroll to position [203, 0]
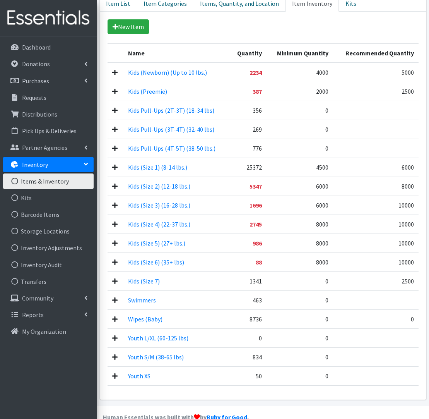
click at [111, 261] on td at bounding box center [116, 262] width 16 height 19
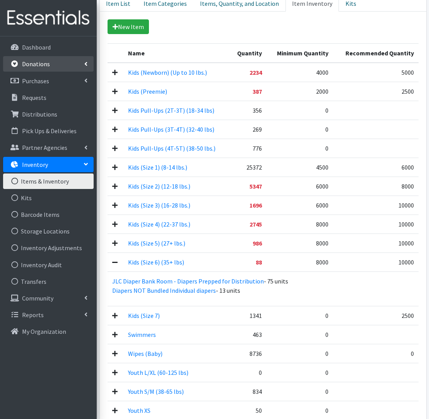
click at [57, 67] on link "Donations" at bounding box center [48, 63] width 91 height 15
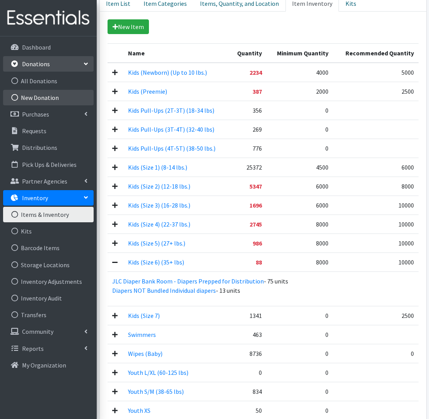
click at [51, 99] on link "New Donation" at bounding box center [48, 97] width 91 height 15
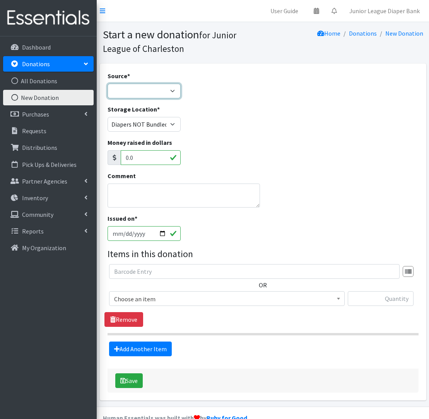
select select "Misc. Donation"
click at [281, 299] on span "Choose an item" at bounding box center [227, 298] width 226 height 11
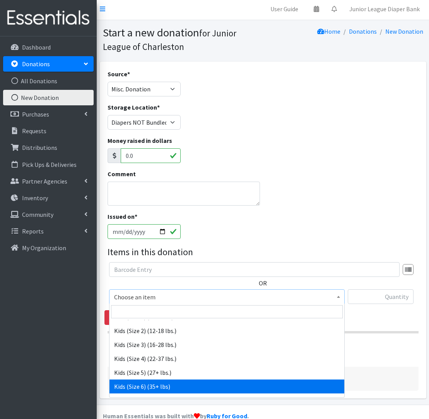
scroll to position [99, 0]
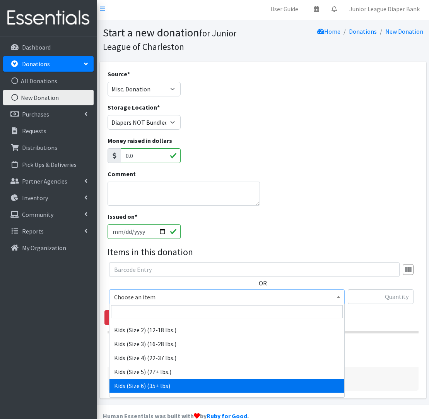
select select "560"
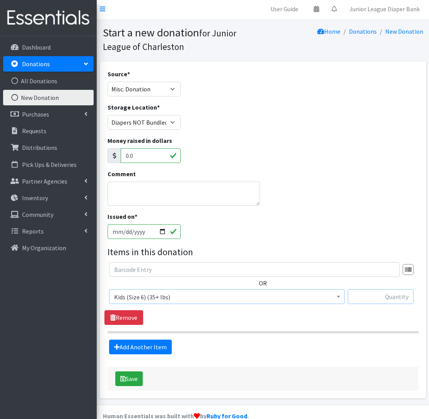
click at [385, 298] on input "text" at bounding box center [381, 296] width 66 height 15
type input "300"
click at [130, 382] on button "Save" at bounding box center [128, 378] width 27 height 15
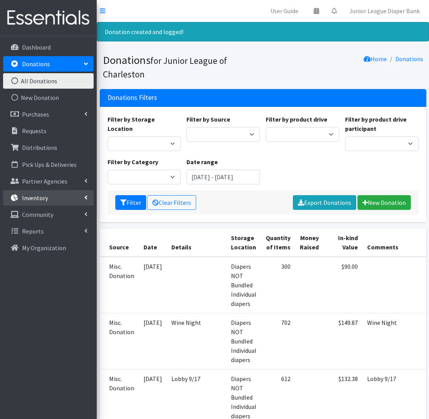
click at [59, 198] on link "Inventory" at bounding box center [48, 197] width 91 height 15
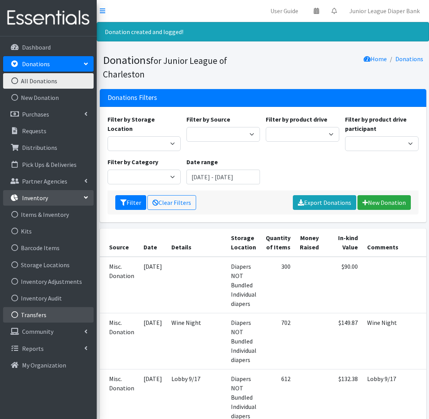
scroll to position [3, 0]
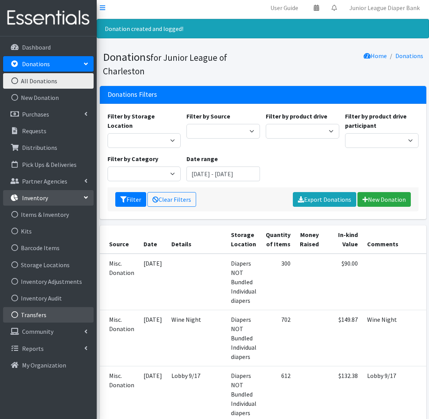
click at [54, 320] on link "Transfers" at bounding box center [48, 314] width 91 height 15
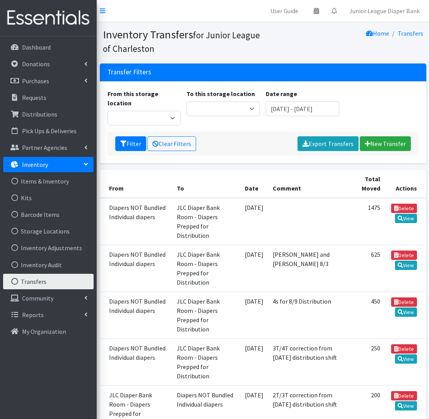
scroll to position [0, 0]
click at [403, 136] on link "New Transfer" at bounding box center [385, 143] width 51 height 15
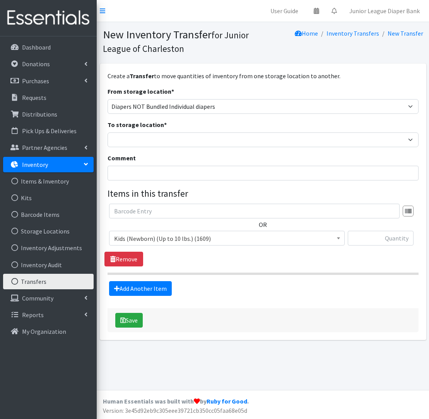
scroll to position [0, 0]
click at [156, 241] on span "Kids (Newborn) (Up to 10 lbs.) (1609)" at bounding box center [227, 238] width 226 height 11
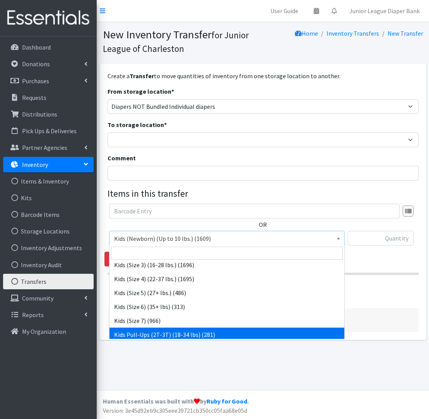
scroll to position [66, 0]
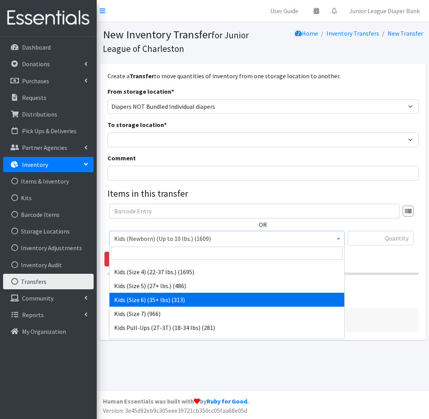
select select "560"
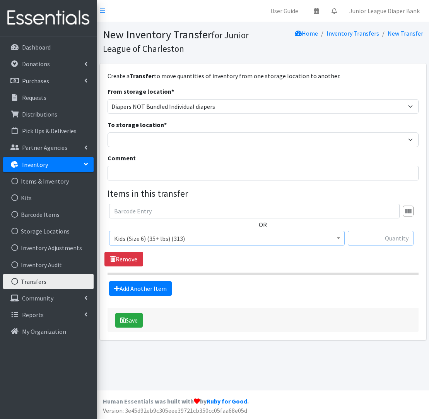
click at [361, 238] on input "text" at bounding box center [381, 238] width 66 height 15
type input "325"
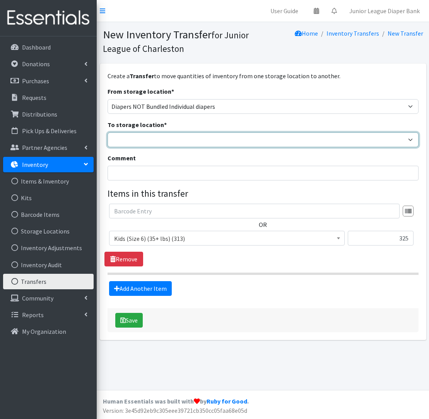
select select "35"
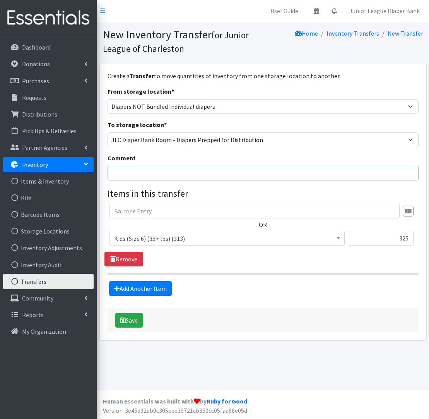
click at [137, 176] on input "Comment" at bounding box center [263, 173] width 311 height 15
type input "D"
type input "size 6 diapers bundled during september bundling"
click at [134, 324] on button "Save" at bounding box center [128, 320] width 27 height 15
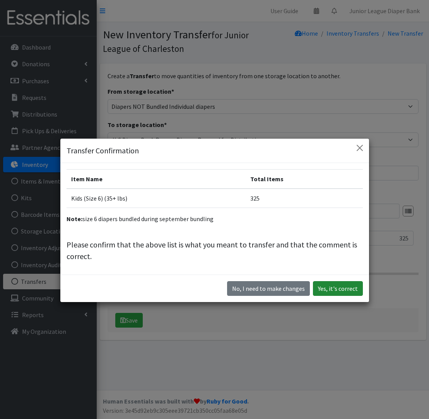
click at [349, 290] on button "Yes, it's correct" at bounding box center [338, 288] width 50 height 15
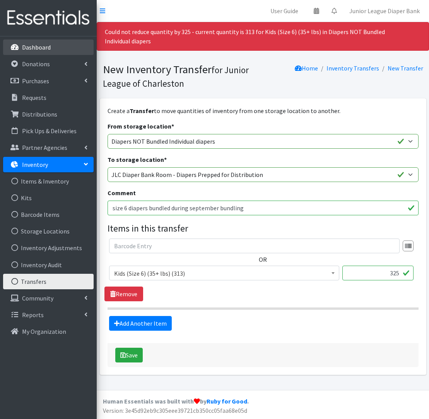
scroll to position [1, 0]
drag, startPoint x: 401, startPoint y: 275, endPoint x: 394, endPoint y: 274, distance: 7.4
click at [394, 274] on input "325" at bounding box center [378, 273] width 71 height 15
type input "300"
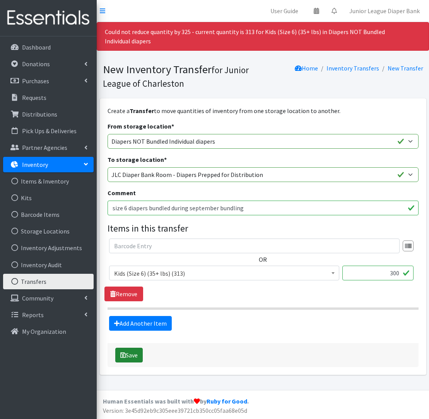
click at [124, 353] on icon "submit" at bounding box center [122, 355] width 5 height 6
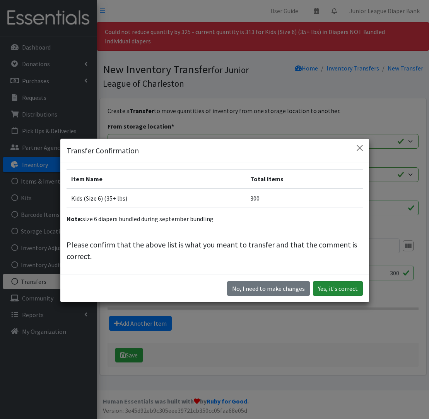
click at [337, 288] on button "Yes, it's correct" at bounding box center [338, 288] width 50 height 15
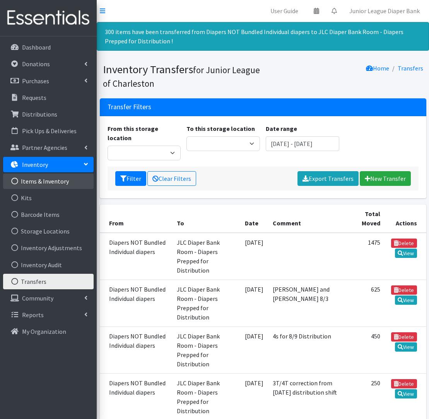
click at [29, 182] on link "Items & Inventory" at bounding box center [48, 180] width 91 height 15
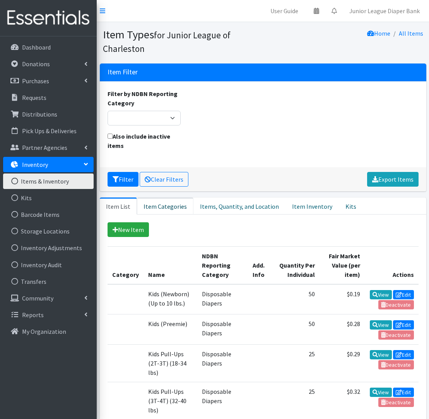
click at [153, 209] on link "Item Categories" at bounding box center [165, 205] width 57 height 17
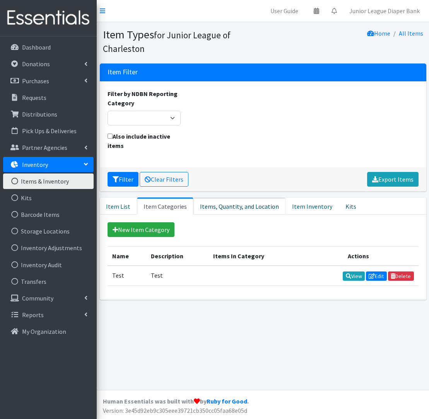
click at [228, 204] on link "Items, Quantity, and Location" at bounding box center [240, 205] width 92 height 17
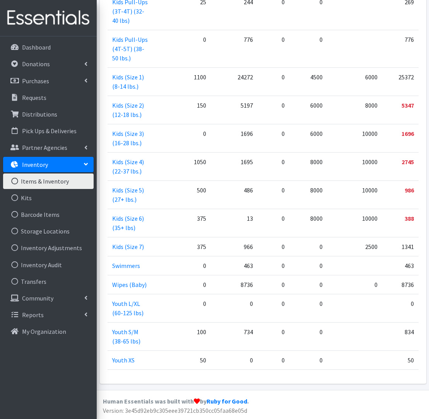
scroll to position [413, 0]
